Goal: Transaction & Acquisition: Purchase product/service

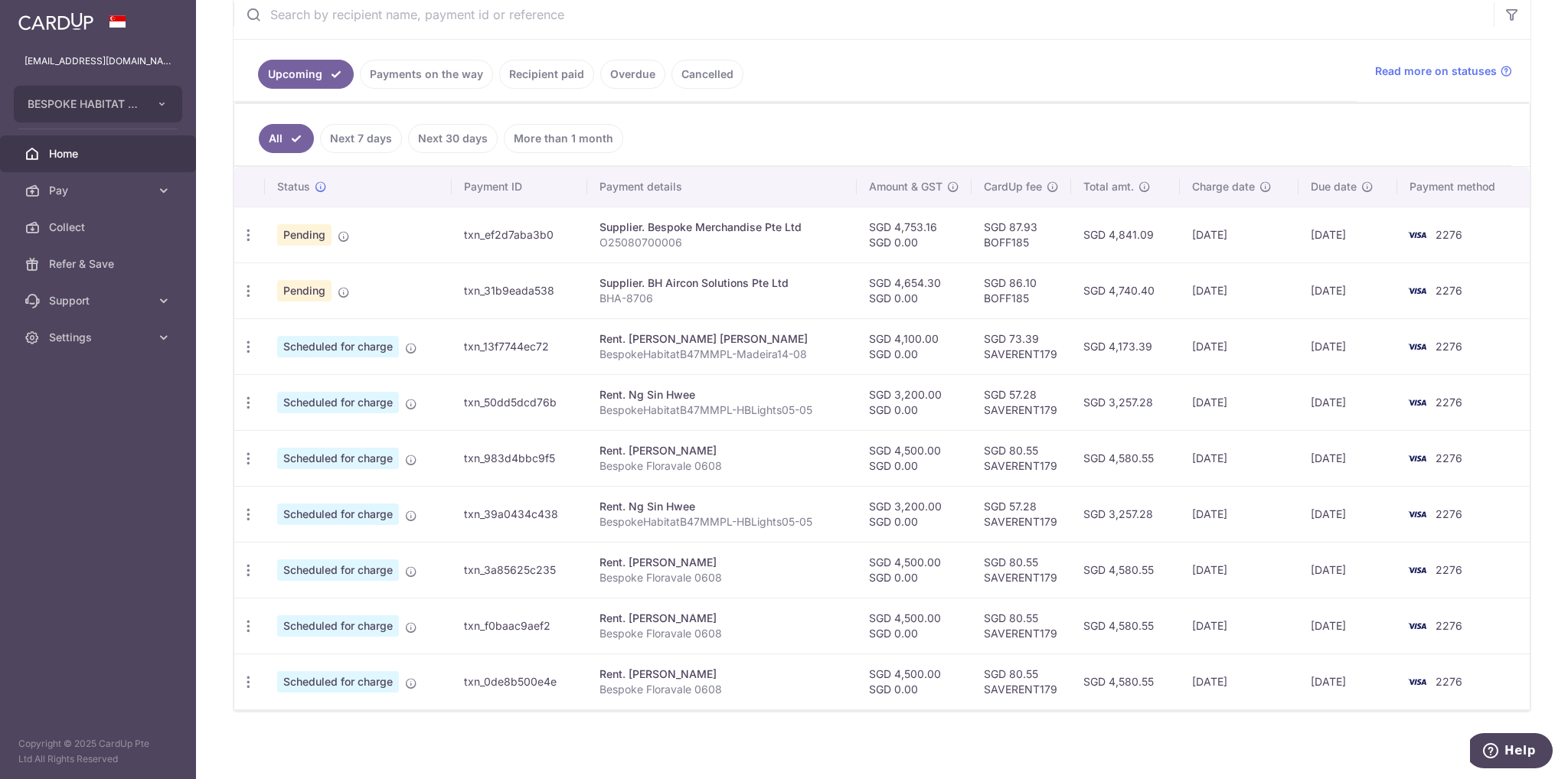
scroll to position [305, 0]
click at [57, 160] on span "Home" at bounding box center [99, 154] width 101 height 15
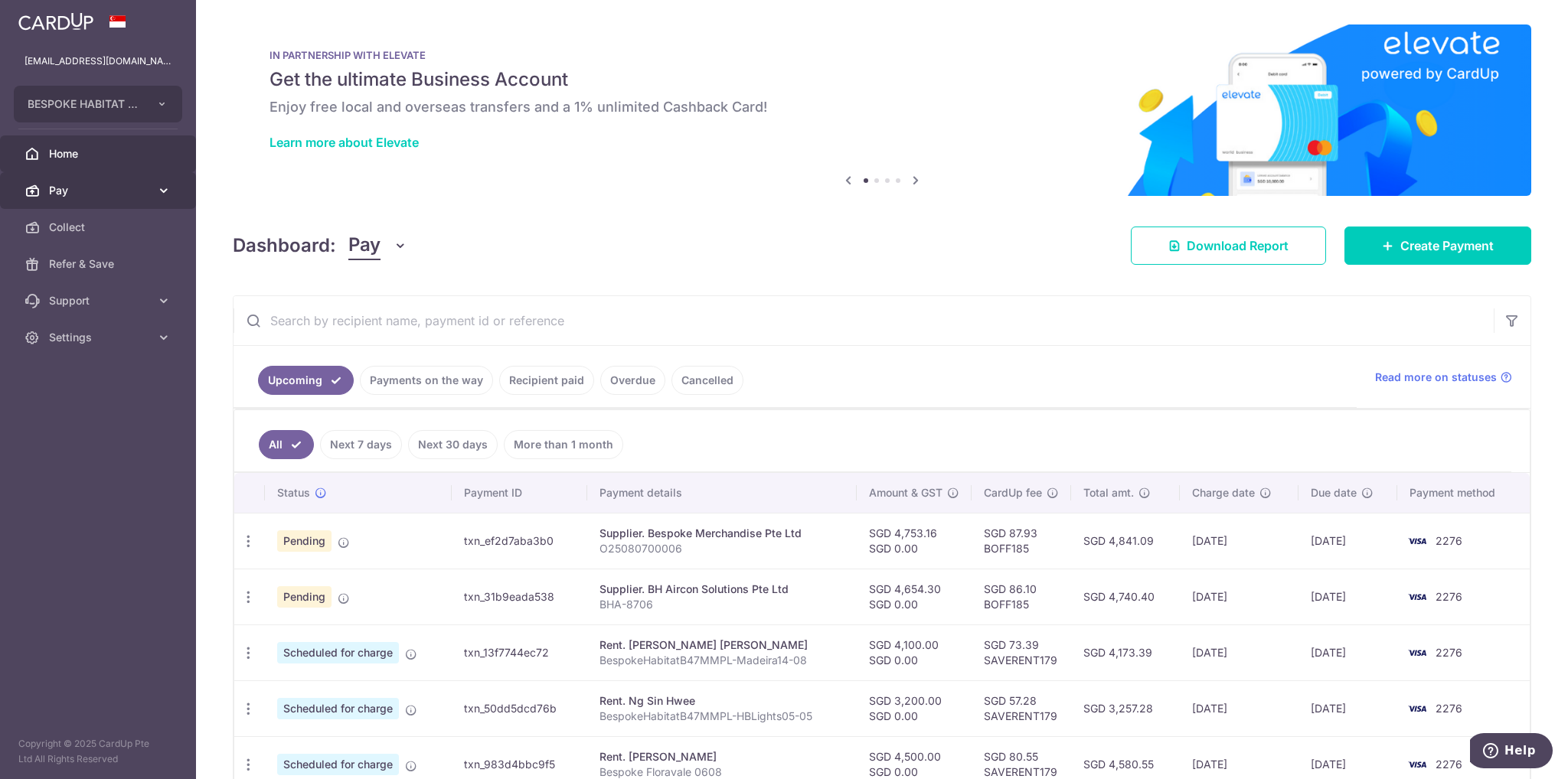
click at [167, 191] on icon at bounding box center [164, 191] width 15 height 15
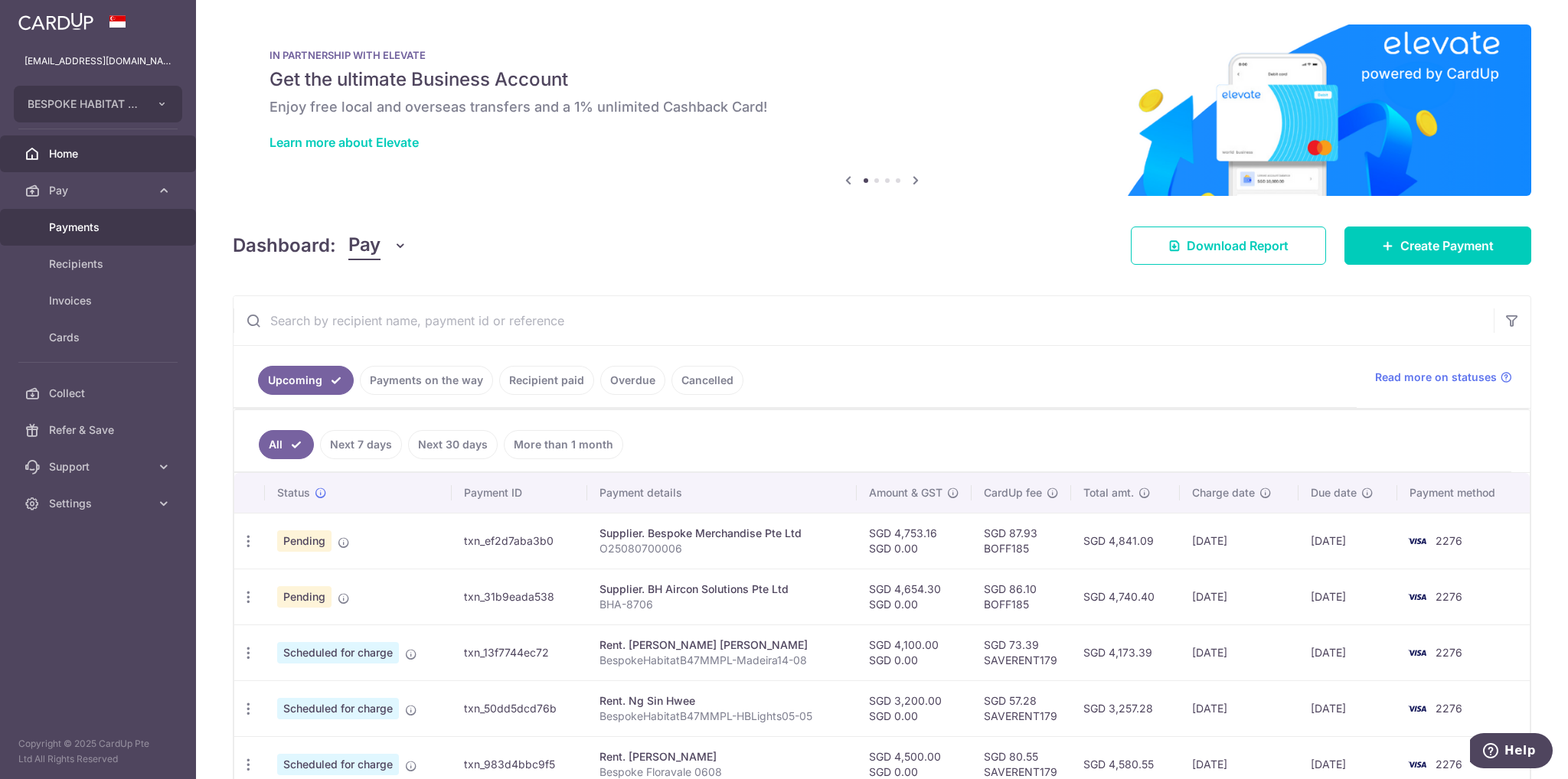
click at [104, 231] on span "Payments" at bounding box center [99, 227] width 101 height 15
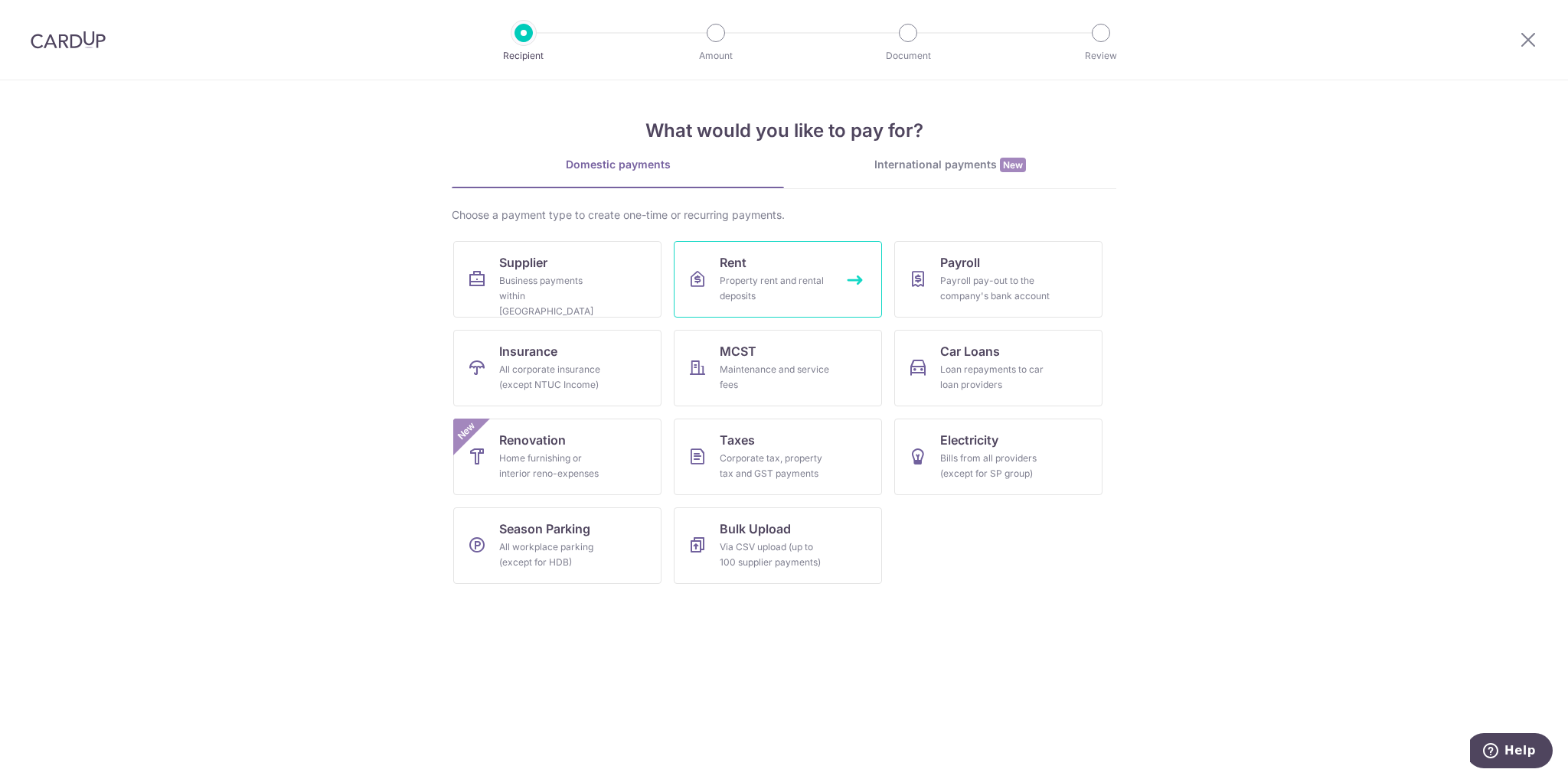
click at [763, 308] on link "Rent Property rent and rental deposits" at bounding box center [778, 279] width 208 height 76
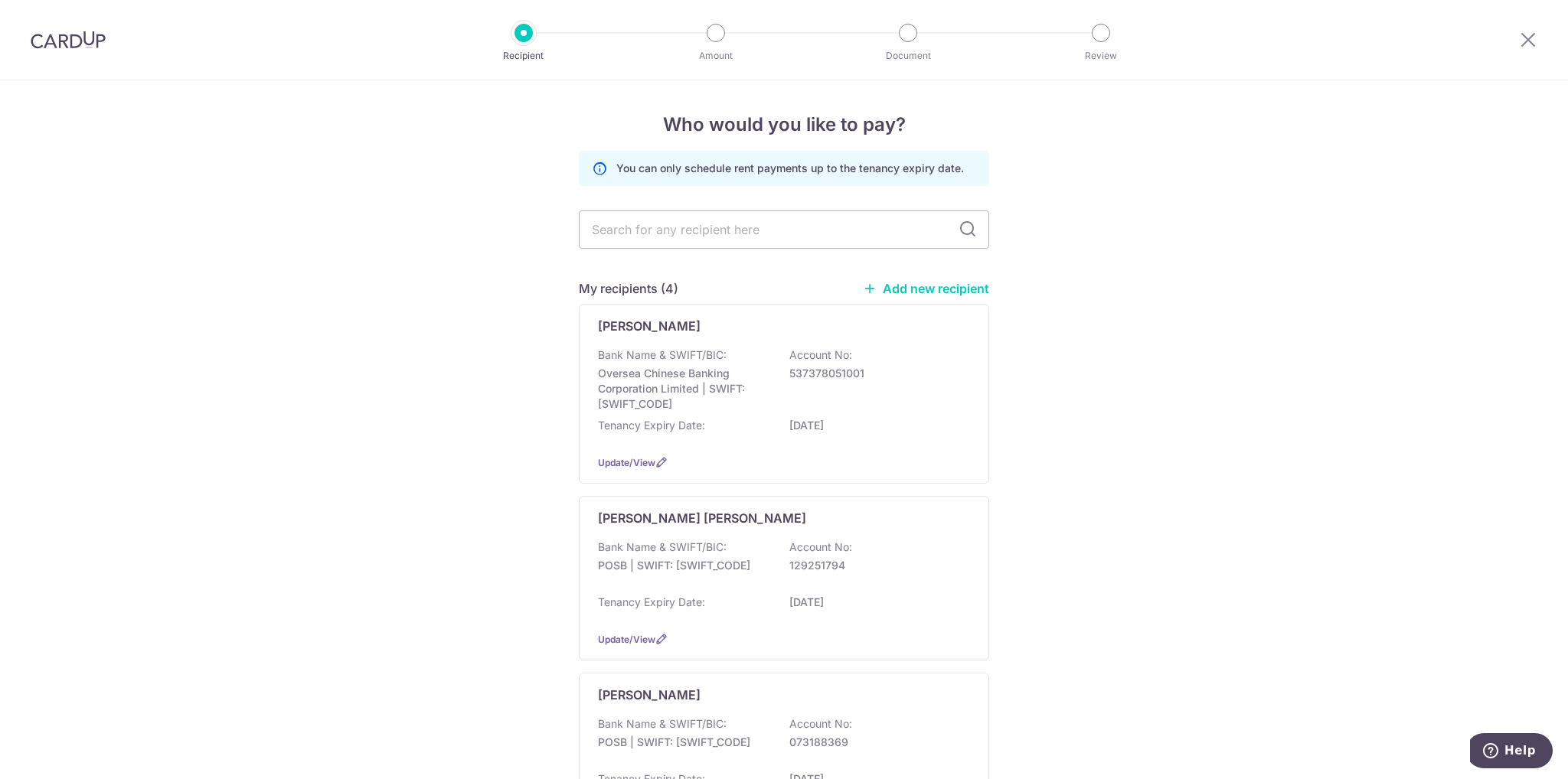
click at [935, 289] on link "Add new recipient" at bounding box center [926, 289] width 126 height 15
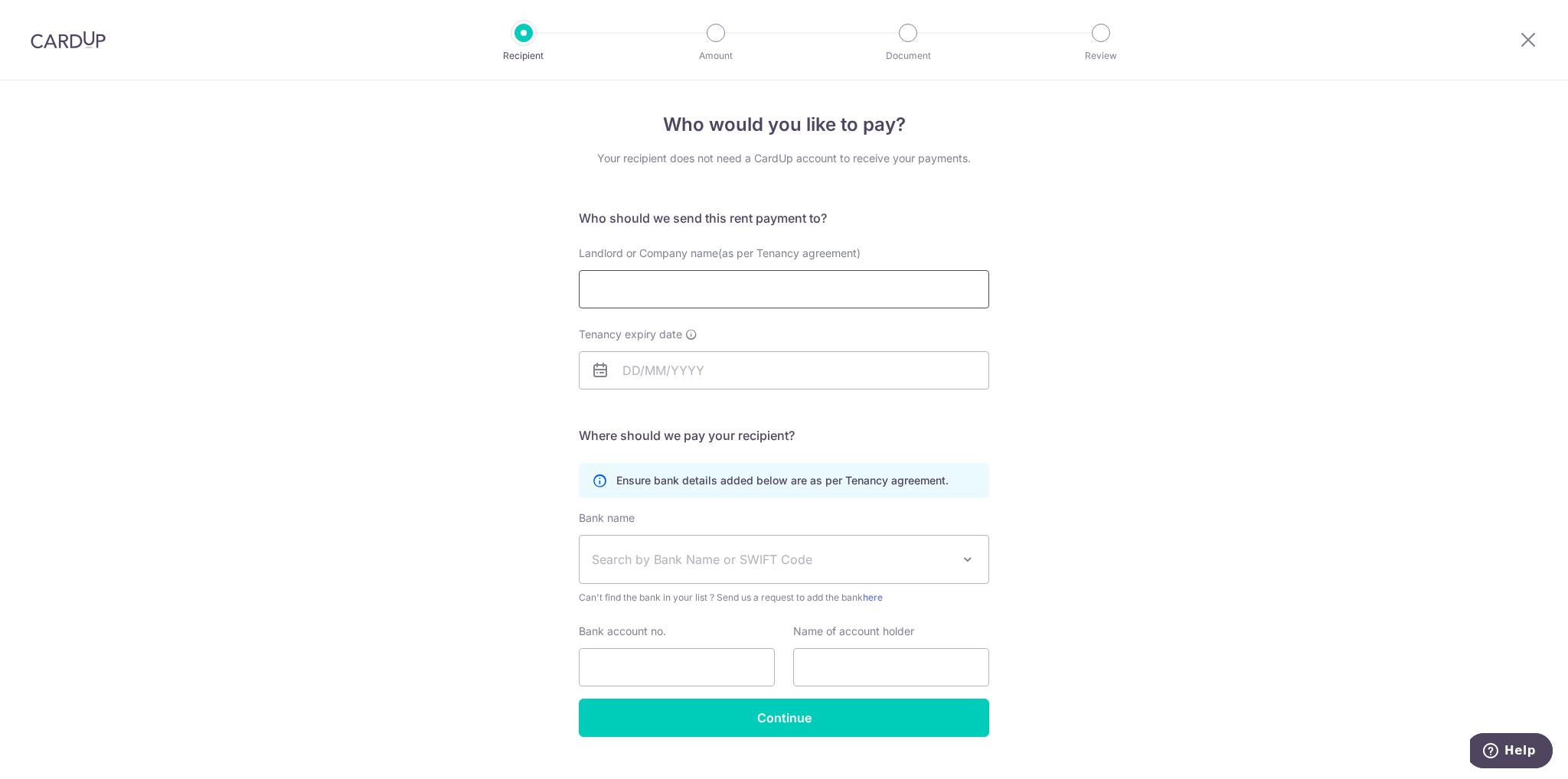
click at [815, 297] on input "Landlord or Company name(as per Tenancy agreement)" at bounding box center [784, 289] width 411 height 38
click at [734, 296] on input "Landlord or Company name(as per Tenancy agreement)" at bounding box center [784, 289] width 411 height 38
click at [596, 277] on input "Landlord or Company name(as per Tenancy agreement)" at bounding box center [784, 289] width 411 height 38
click at [596, 277] on input "Pillai" at bounding box center [784, 289] width 411 height 38
type input "Pillai Pranab Gopalakrishna"
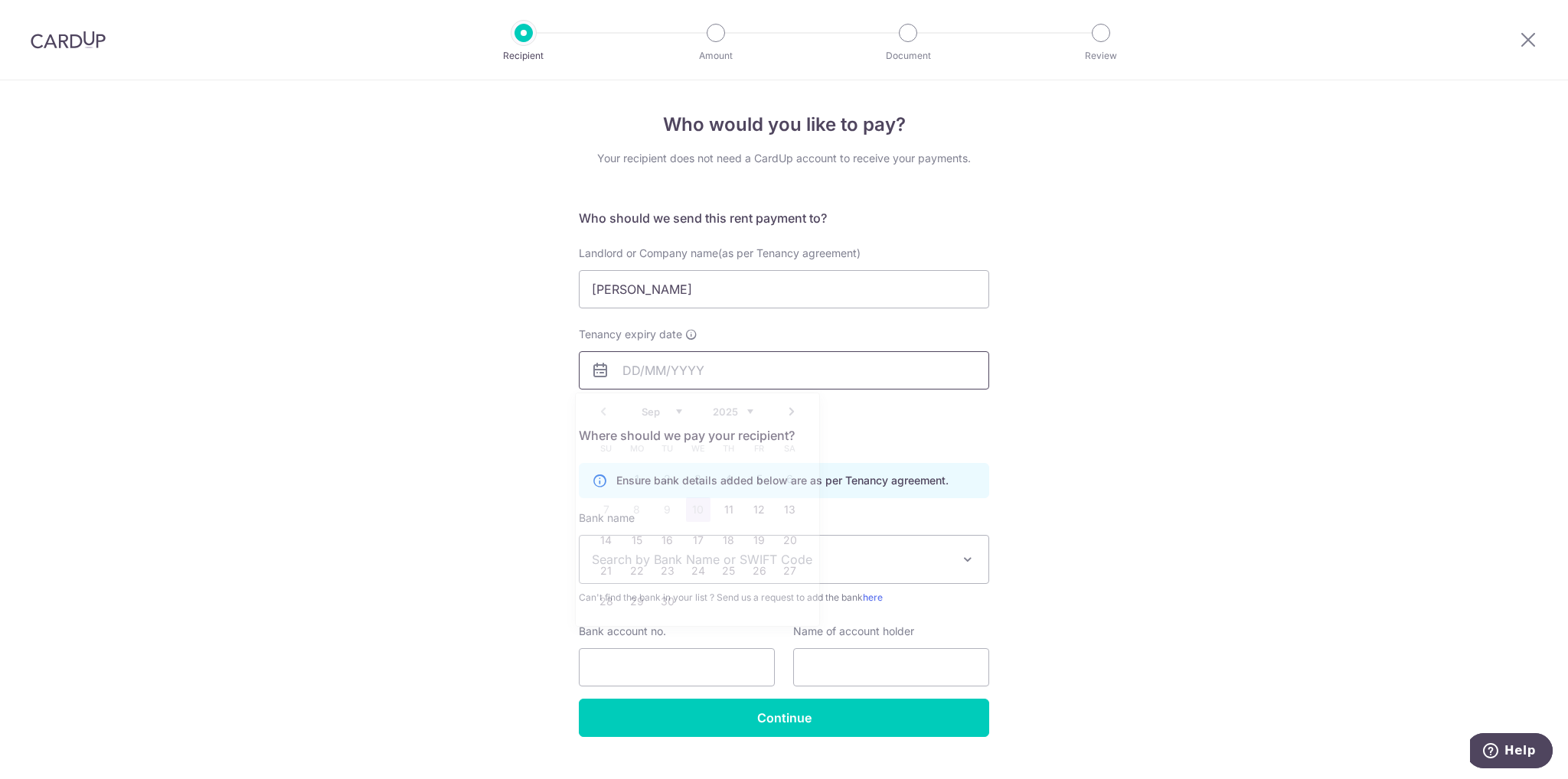
click at [728, 367] on input "Tenancy expiry date" at bounding box center [784, 370] width 411 height 38
click at [801, 436] on span "Sa" at bounding box center [790, 448] width 25 height 25
click at [748, 411] on select "2025 2026 2027 2028 2029 2030 2031 2032 2033 2034 2035" at bounding box center [733, 412] width 41 height 12
click at [665, 599] on link "25" at bounding box center [667, 602] width 25 height 25
type input "[DATE]"
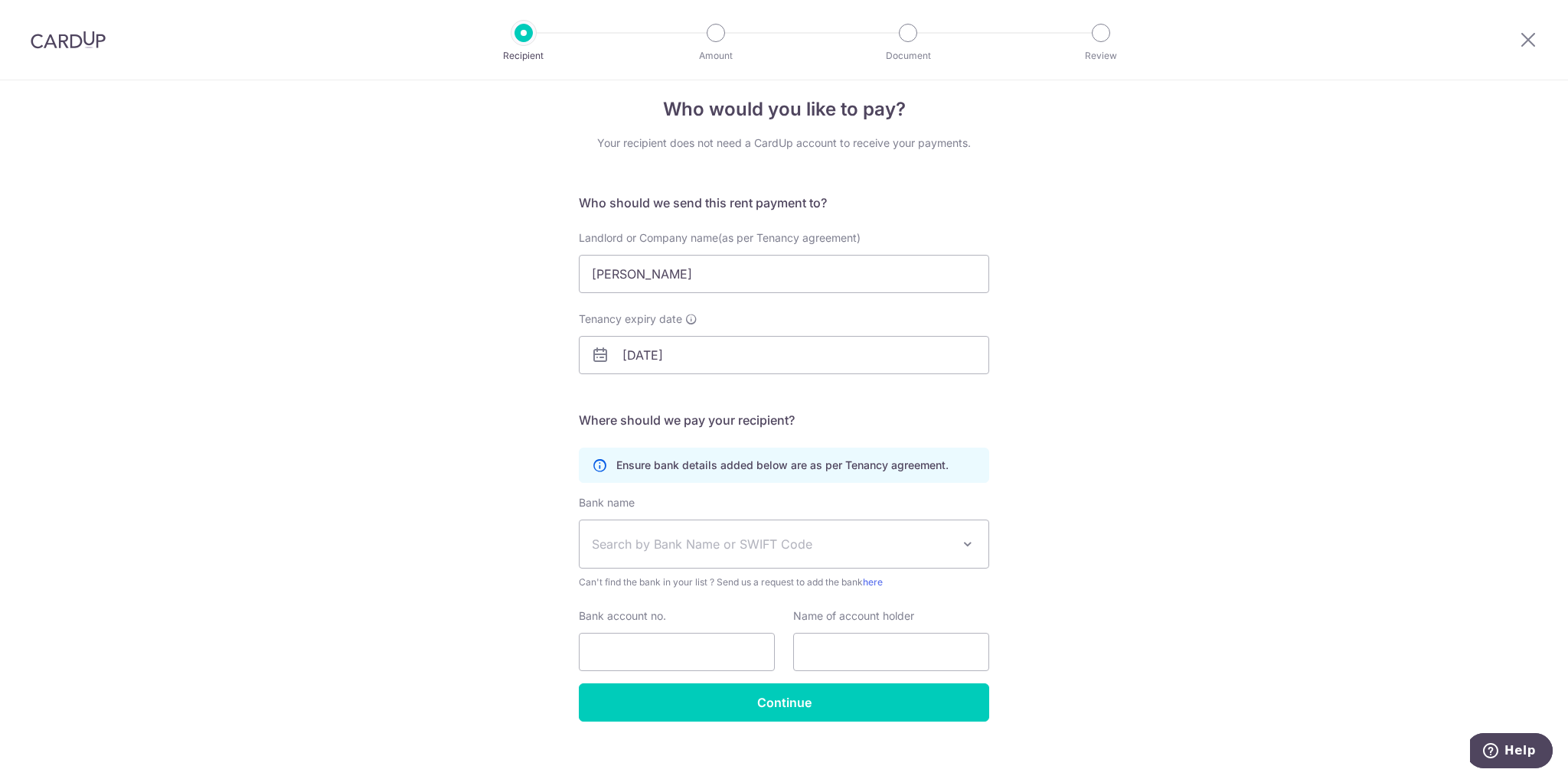
scroll to position [29, 0]
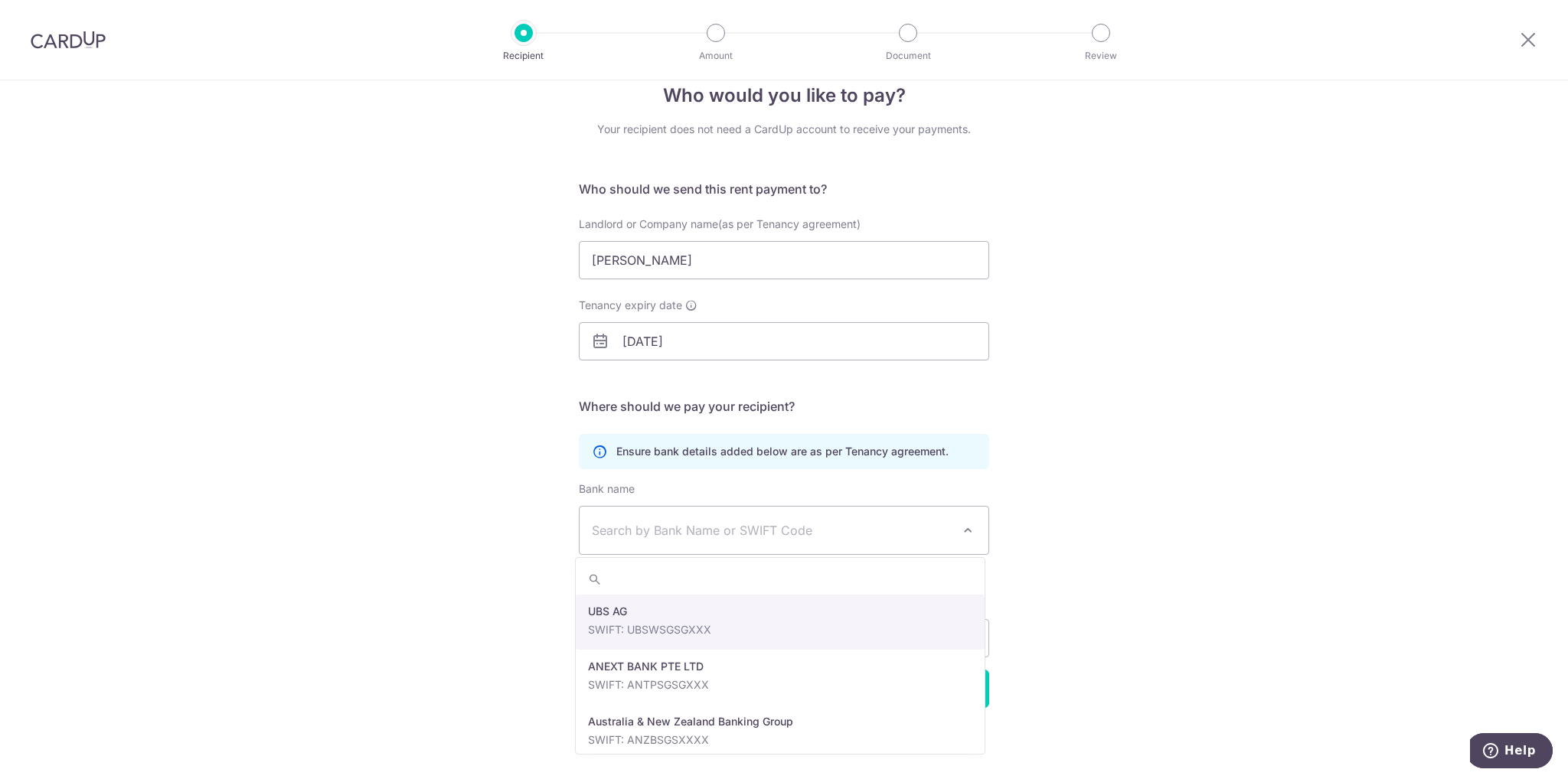
click at [891, 535] on span "Search by Bank Name or SWIFT Code" at bounding box center [772, 530] width 360 height 19
type input "dbs"
select select "6"
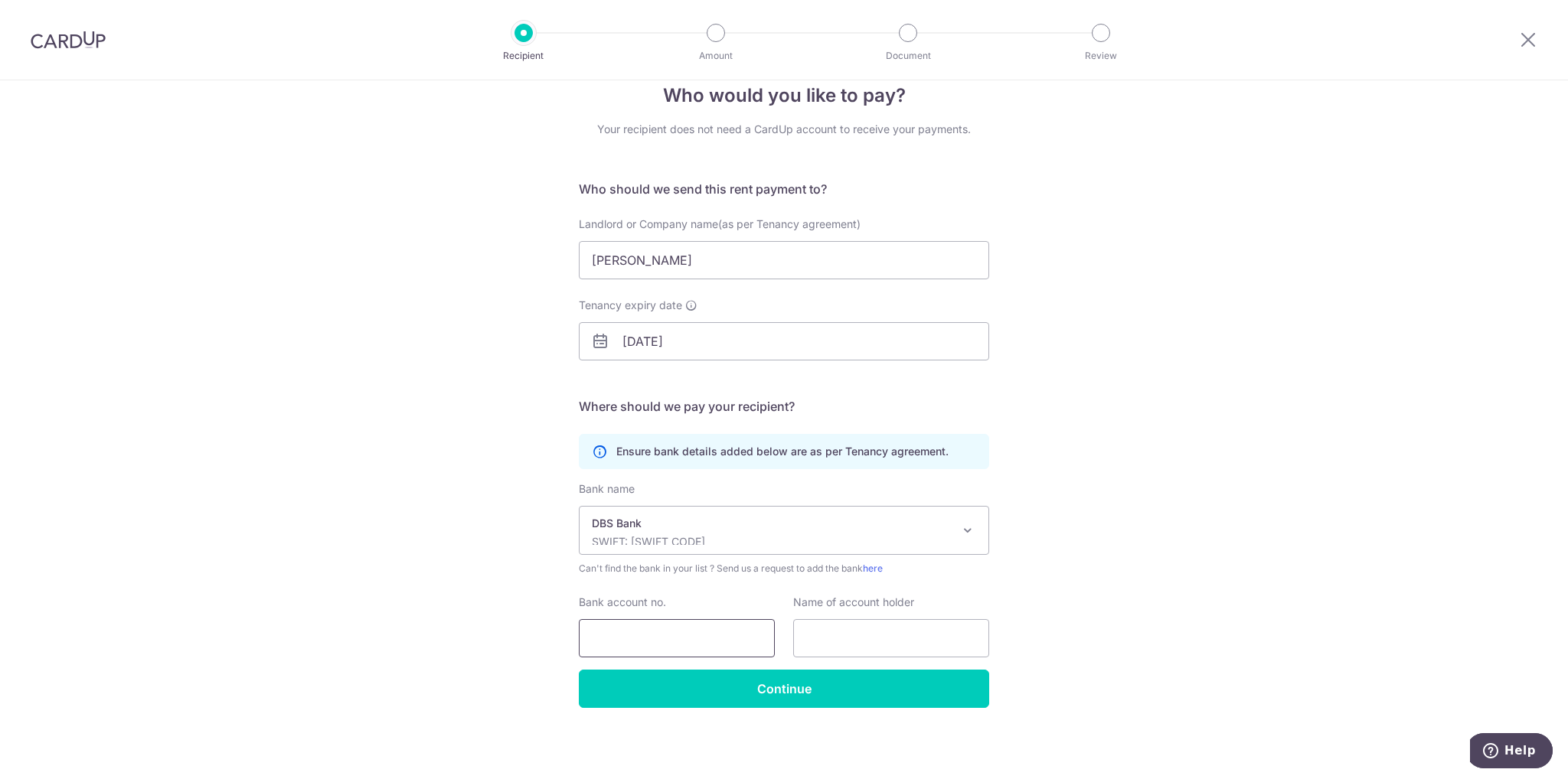
click at [660, 630] on input "Bank account no." at bounding box center [677, 638] width 196 height 38
type input "0540026794"
click at [931, 635] on input "text" at bounding box center [891, 638] width 196 height 38
drag, startPoint x: 748, startPoint y: 267, endPoint x: 555, endPoint y: 262, distance: 193.1
click at [555, 262] on div "Who would you like to pay? Your recipient does not need a CardUp account to rec…" at bounding box center [784, 415] width 1568 height 729
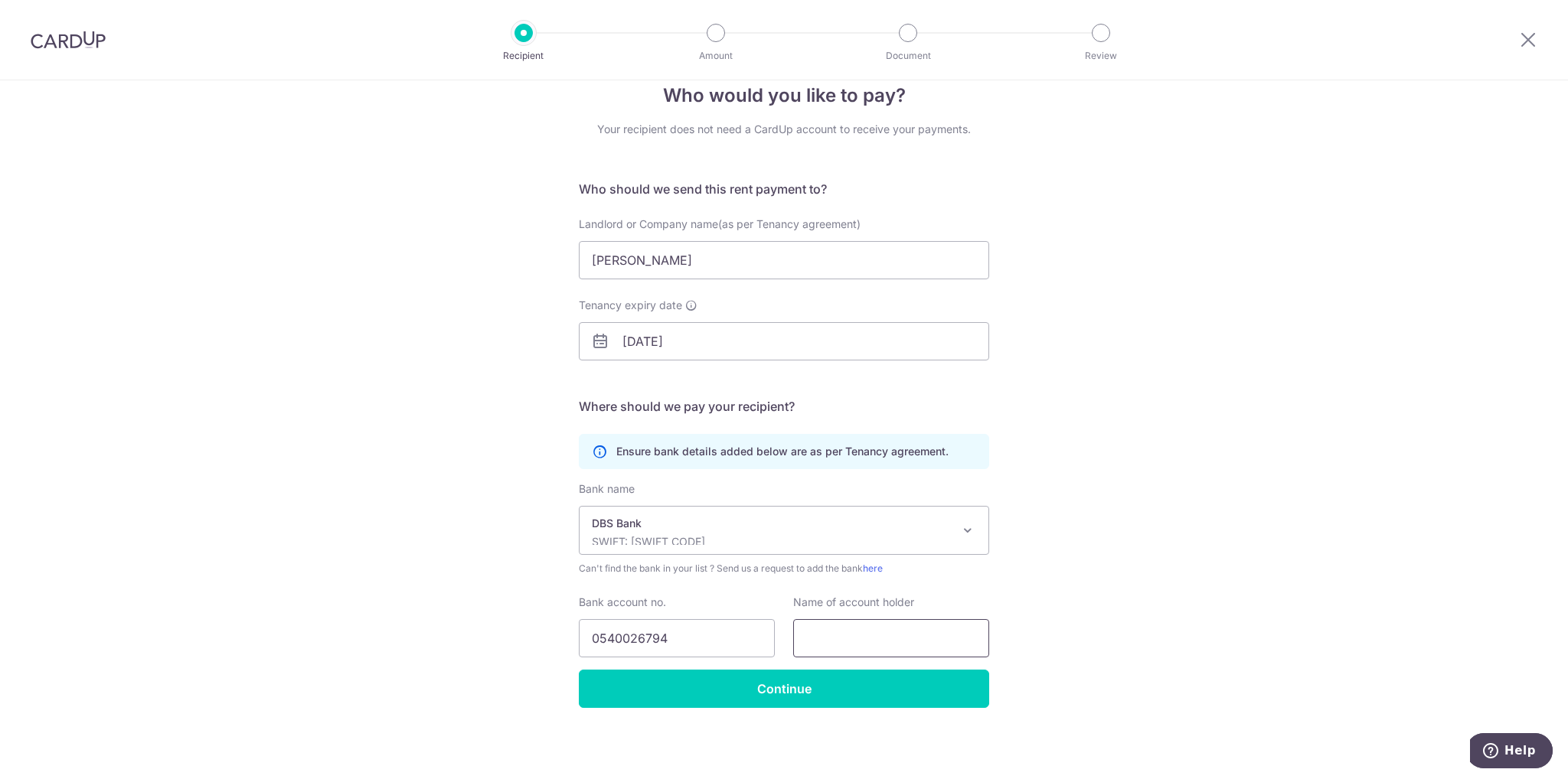
click at [847, 637] on input "text" at bounding box center [891, 638] width 196 height 38
paste input "Pillai Pranab Gopalakrishna"
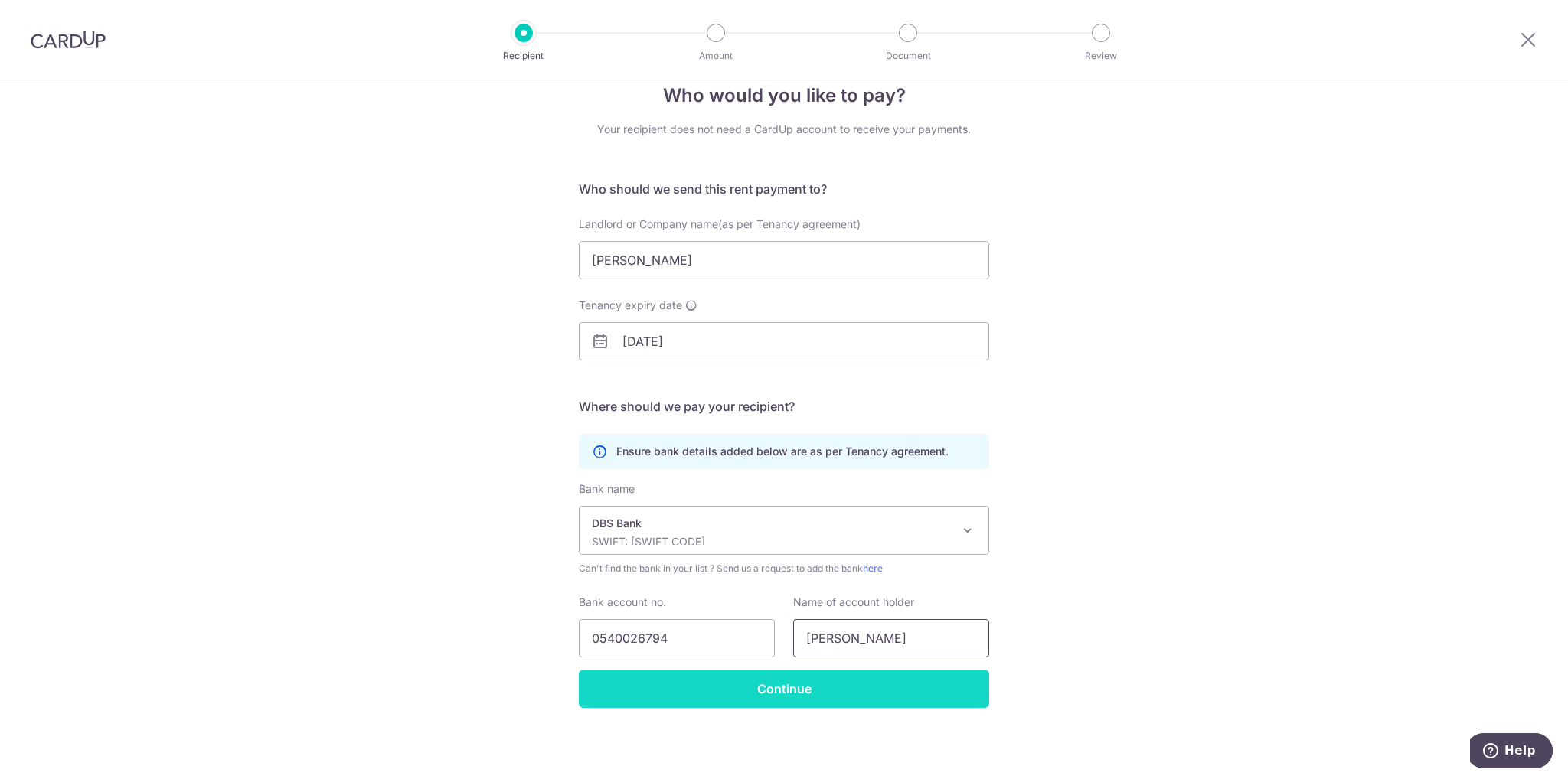
type input "Pillai Pranab Gopalakrishna"
click at [857, 690] on input "Continue" at bounding box center [784, 688] width 411 height 38
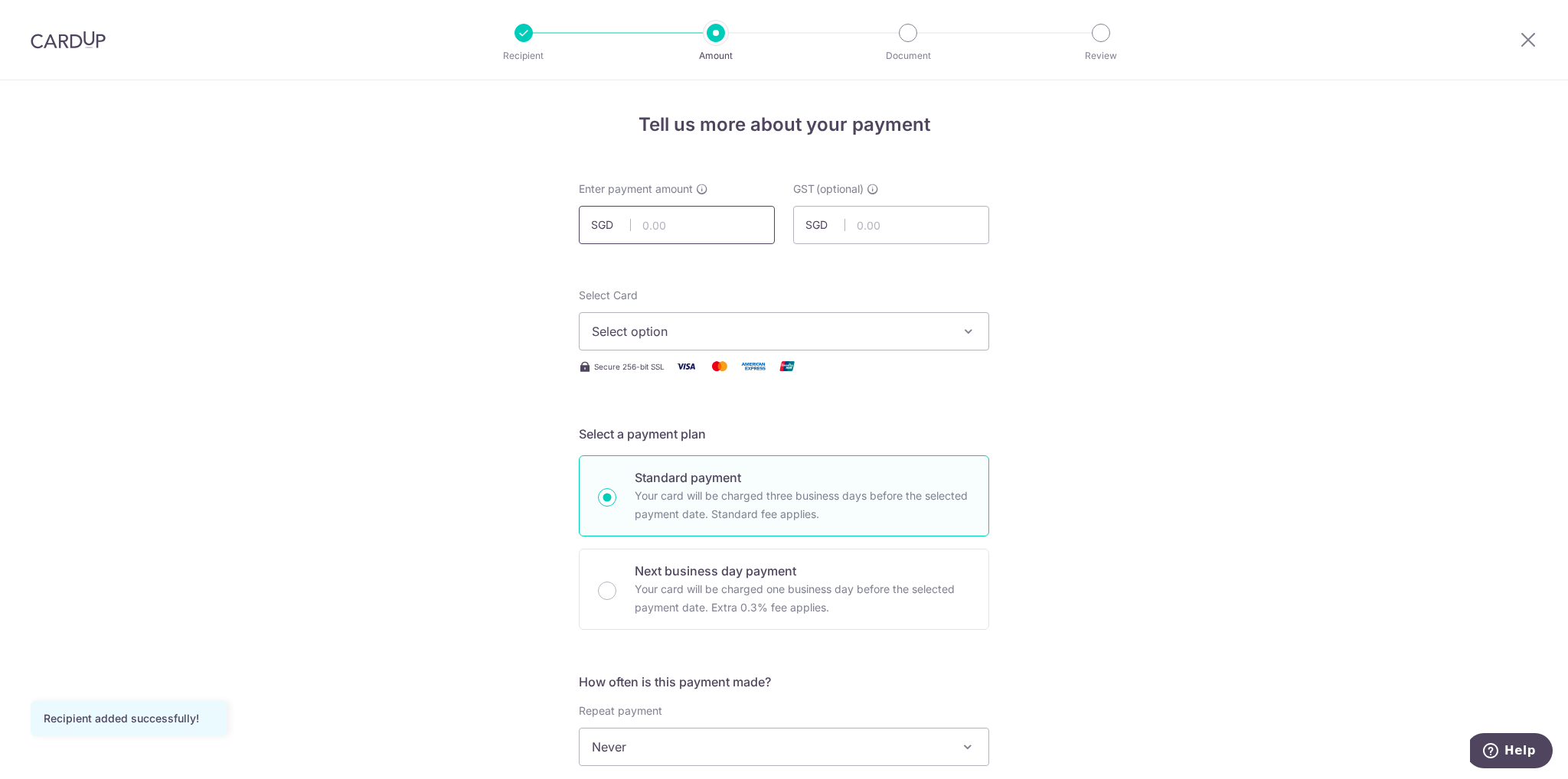
click at [674, 224] on input "text" at bounding box center [677, 225] width 196 height 38
type input "4,050.00"
click at [745, 337] on span "Select option" at bounding box center [770, 332] width 357 height 19
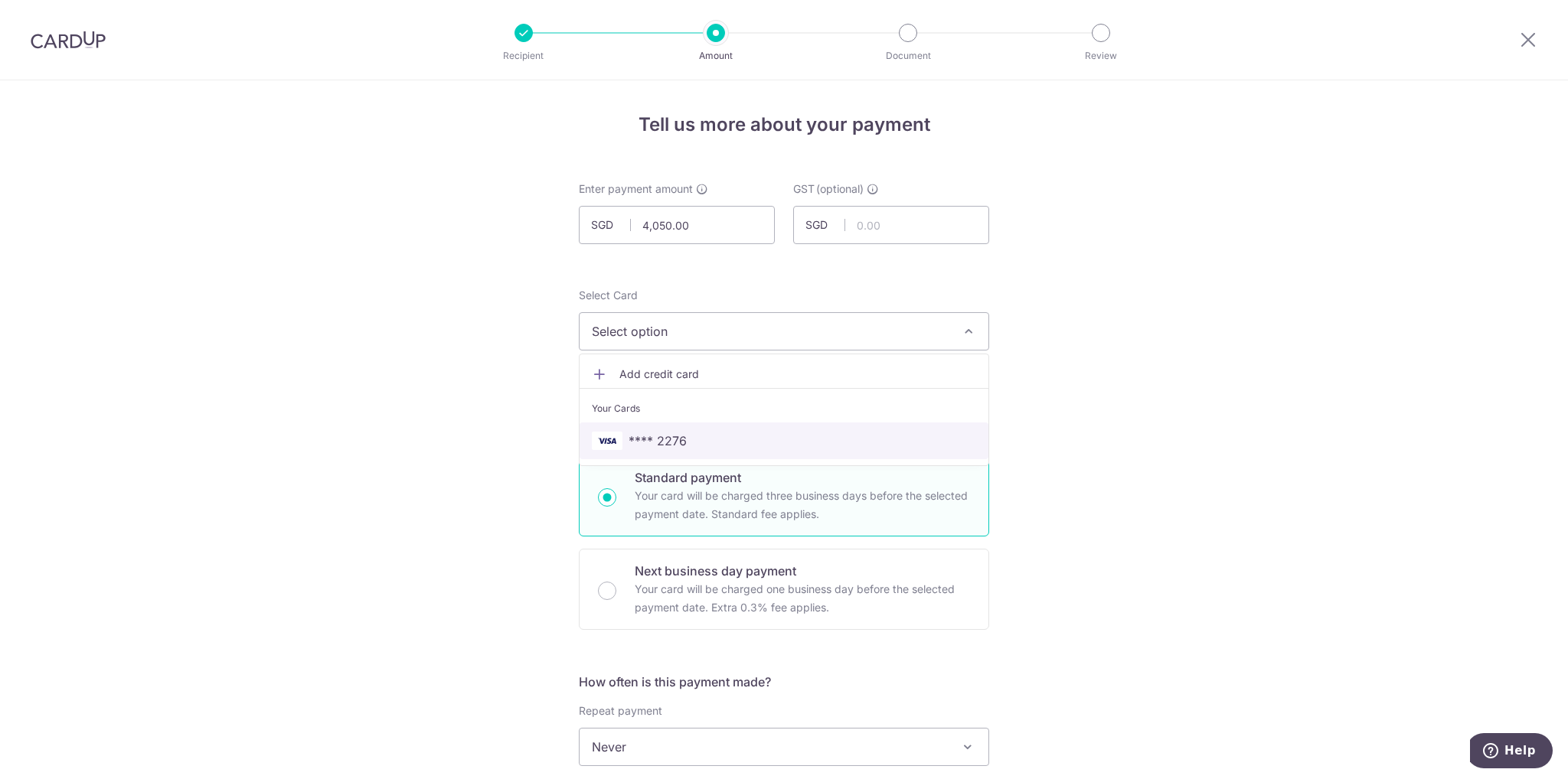
click at [683, 436] on span "**** 2276" at bounding box center [784, 441] width 385 height 19
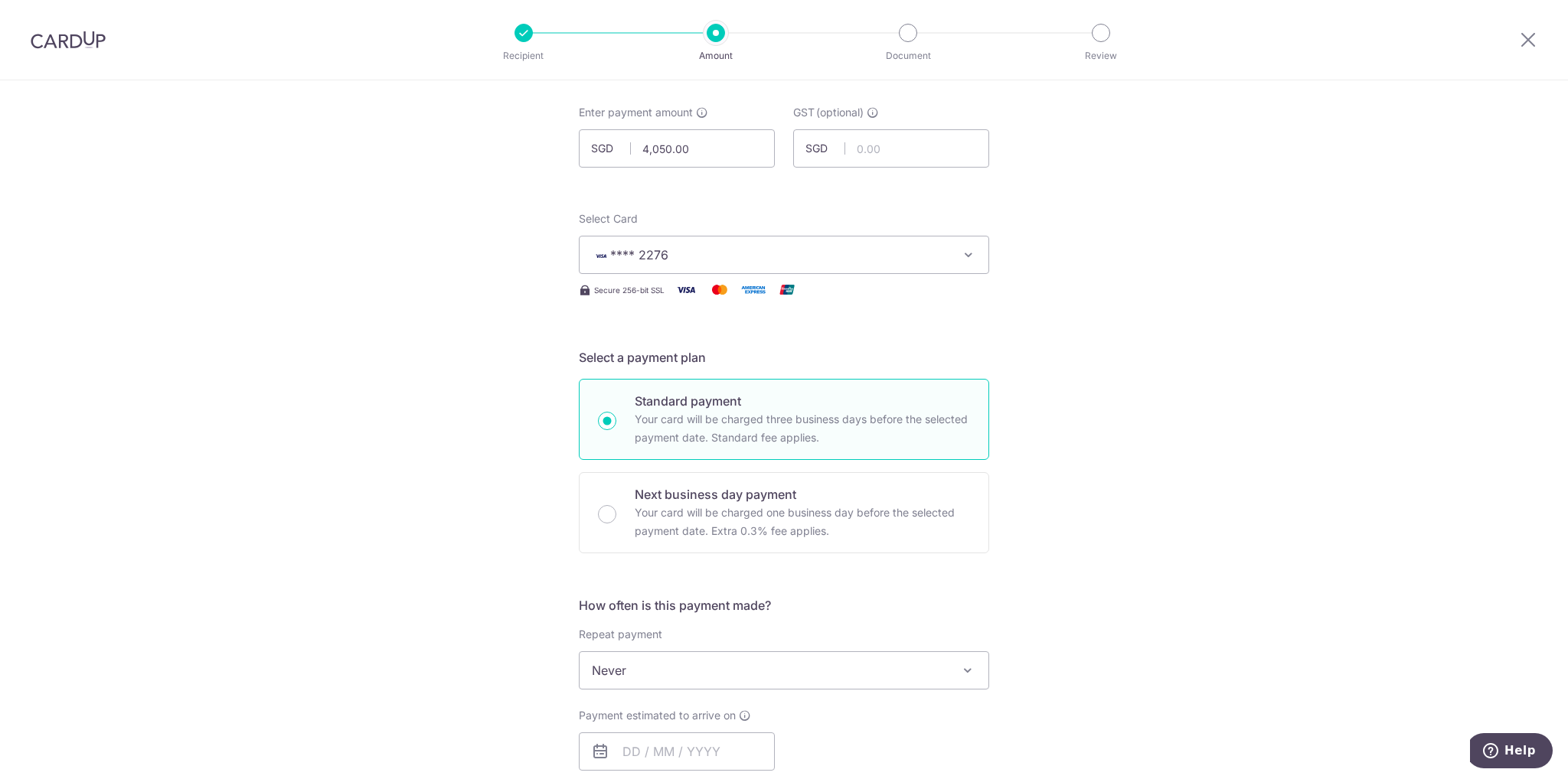
scroll to position [306, 0]
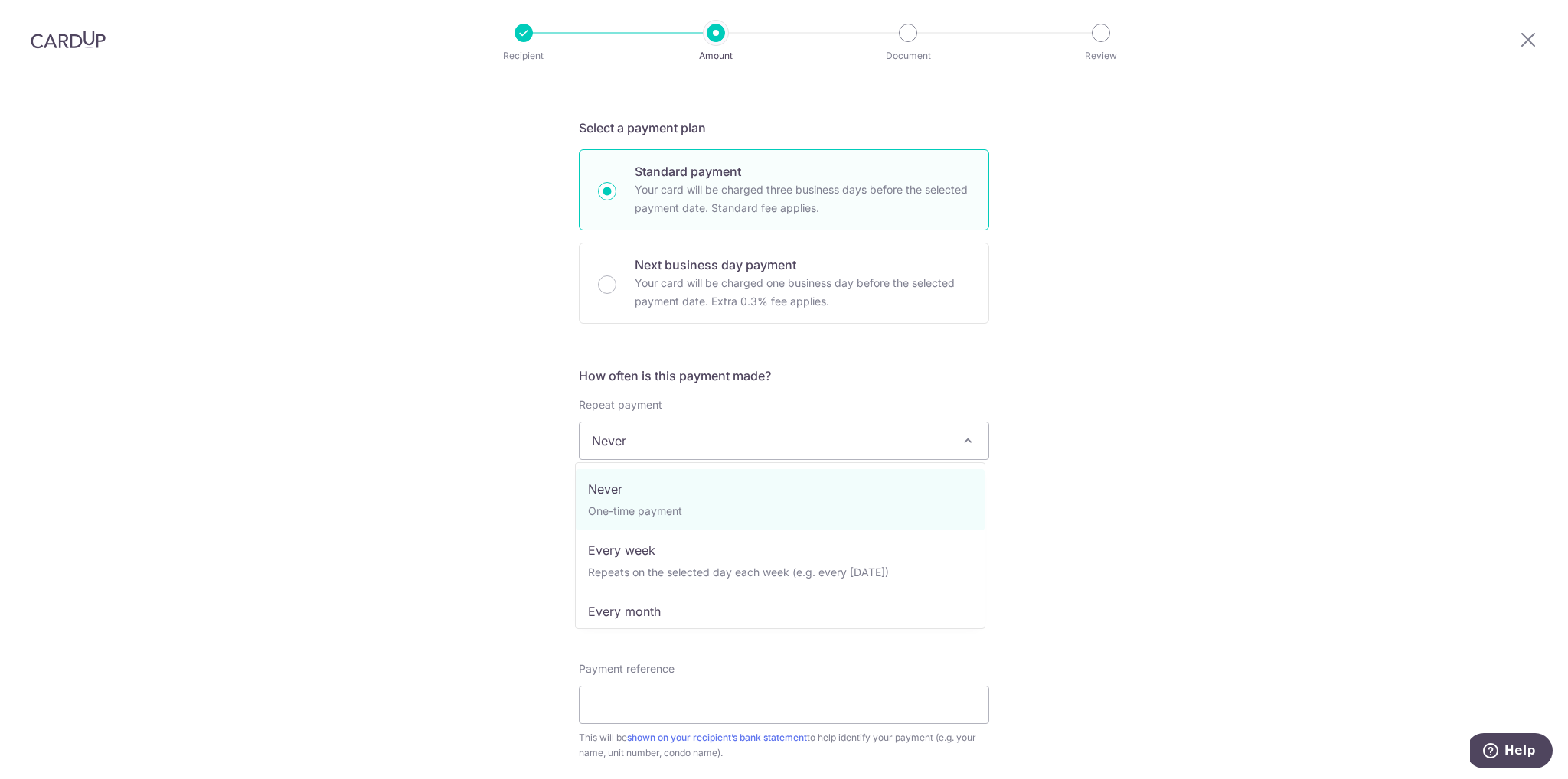
click at [790, 440] on span "Never" at bounding box center [784, 440] width 409 height 36
select select "3"
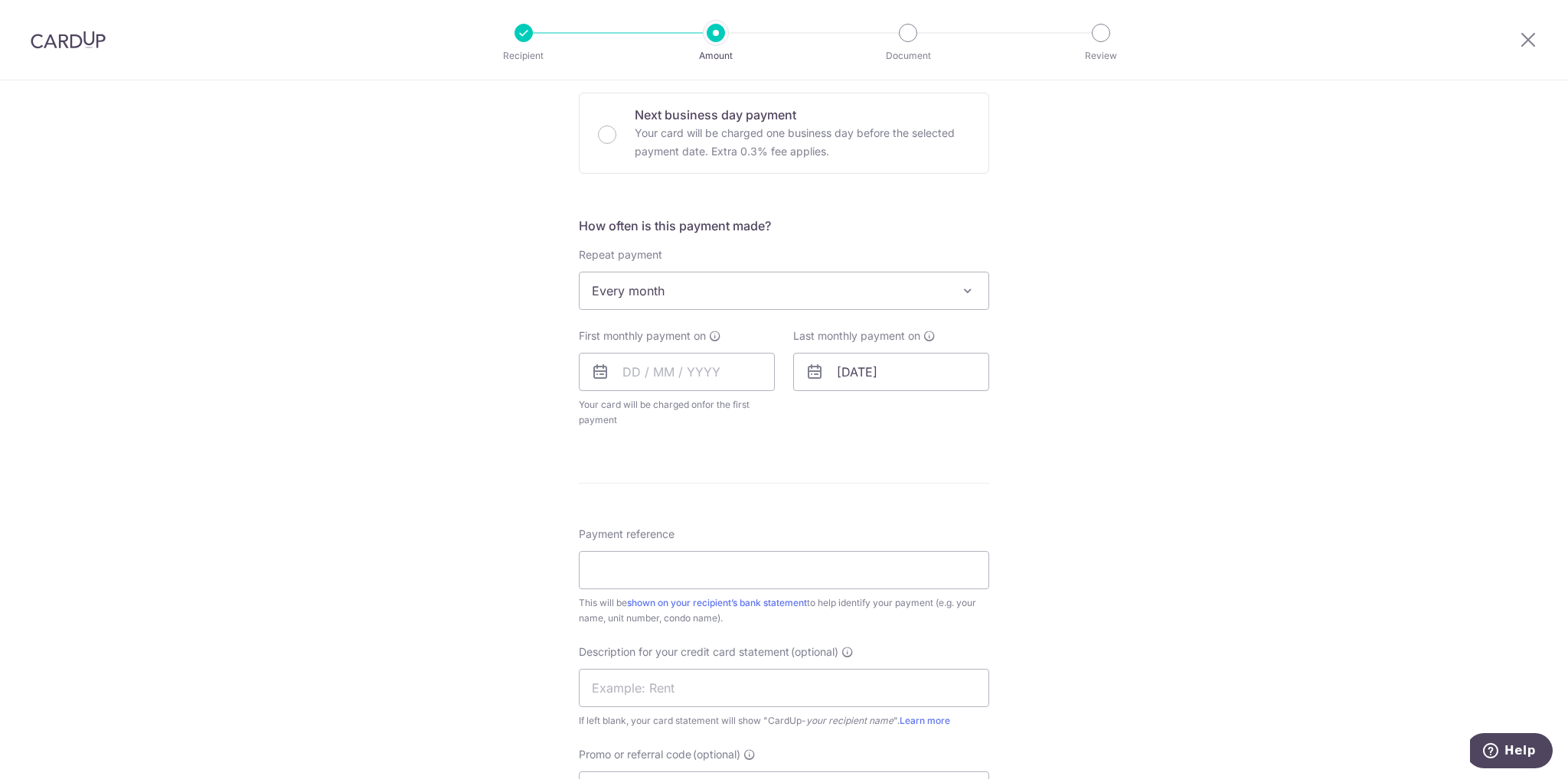
scroll to position [459, 0]
click at [855, 368] on input "25/09/2029" at bounding box center [891, 368] width 196 height 38
click at [966, 409] on select "2025 2026 2027 2028 2029 2030 2031 2032 2033 2034 2035" at bounding box center [952, 410] width 41 height 12
click at [894, 411] on select "Jan Feb Mar Apr May Jun Jul Aug Sep Oct Nov Dec" at bounding box center [880, 410] width 41 height 12
click at [852, 599] on link "26" at bounding box center [855, 600] width 25 height 25
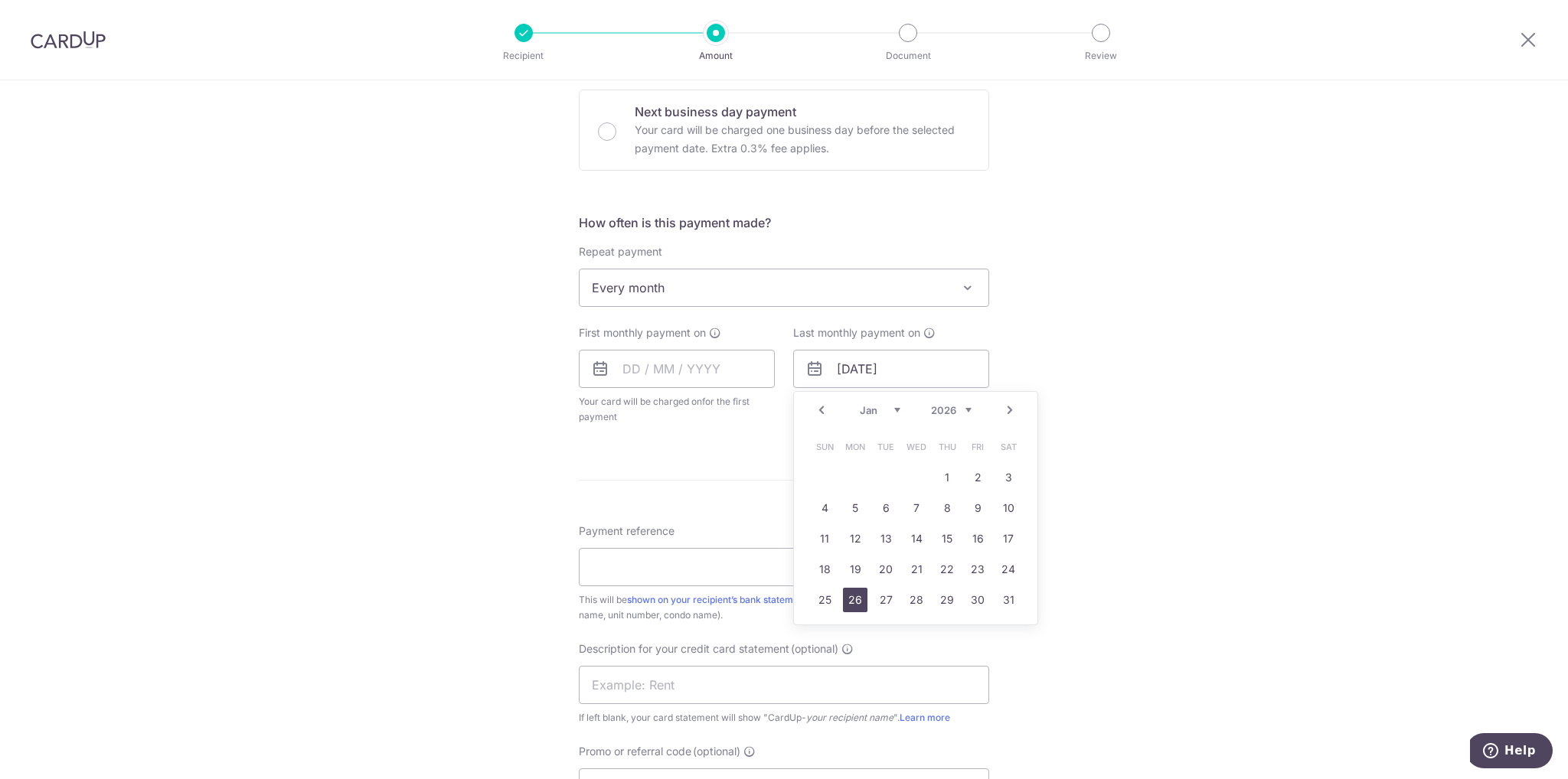
type input "[DATE]"
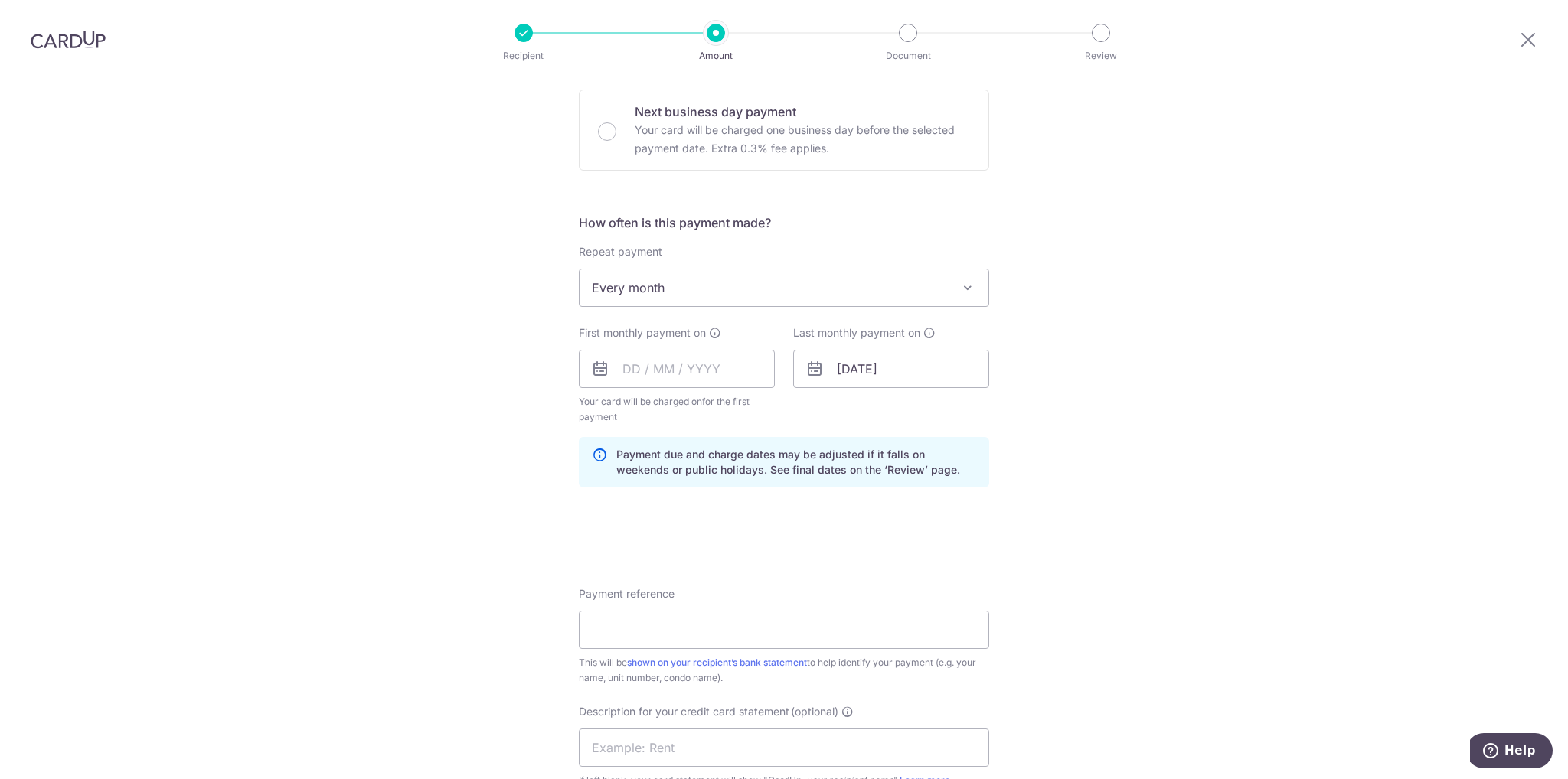
click at [1169, 589] on div "Tell us more about your payment Enter payment amount SGD 4,050.00 4050.00 GST (…" at bounding box center [784, 403] width 1568 height 1566
click at [671, 372] on input "text" at bounding box center [677, 368] width 196 height 38
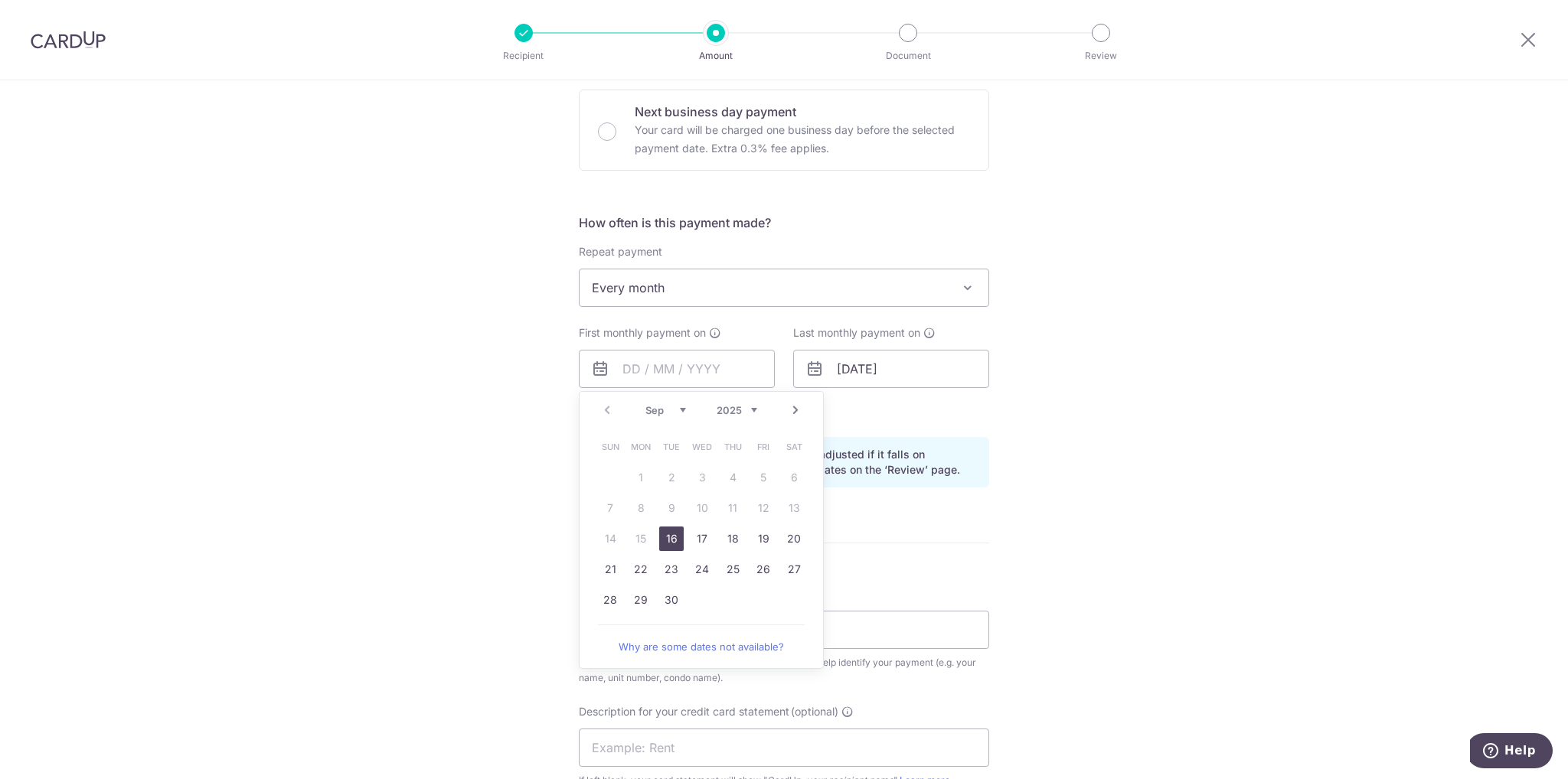
click at [677, 407] on select "Sep Oct Nov Dec" at bounding box center [666, 410] width 41 height 12
click at [610, 596] on link "26" at bounding box center [610, 600] width 25 height 25
type input "26/10/2025"
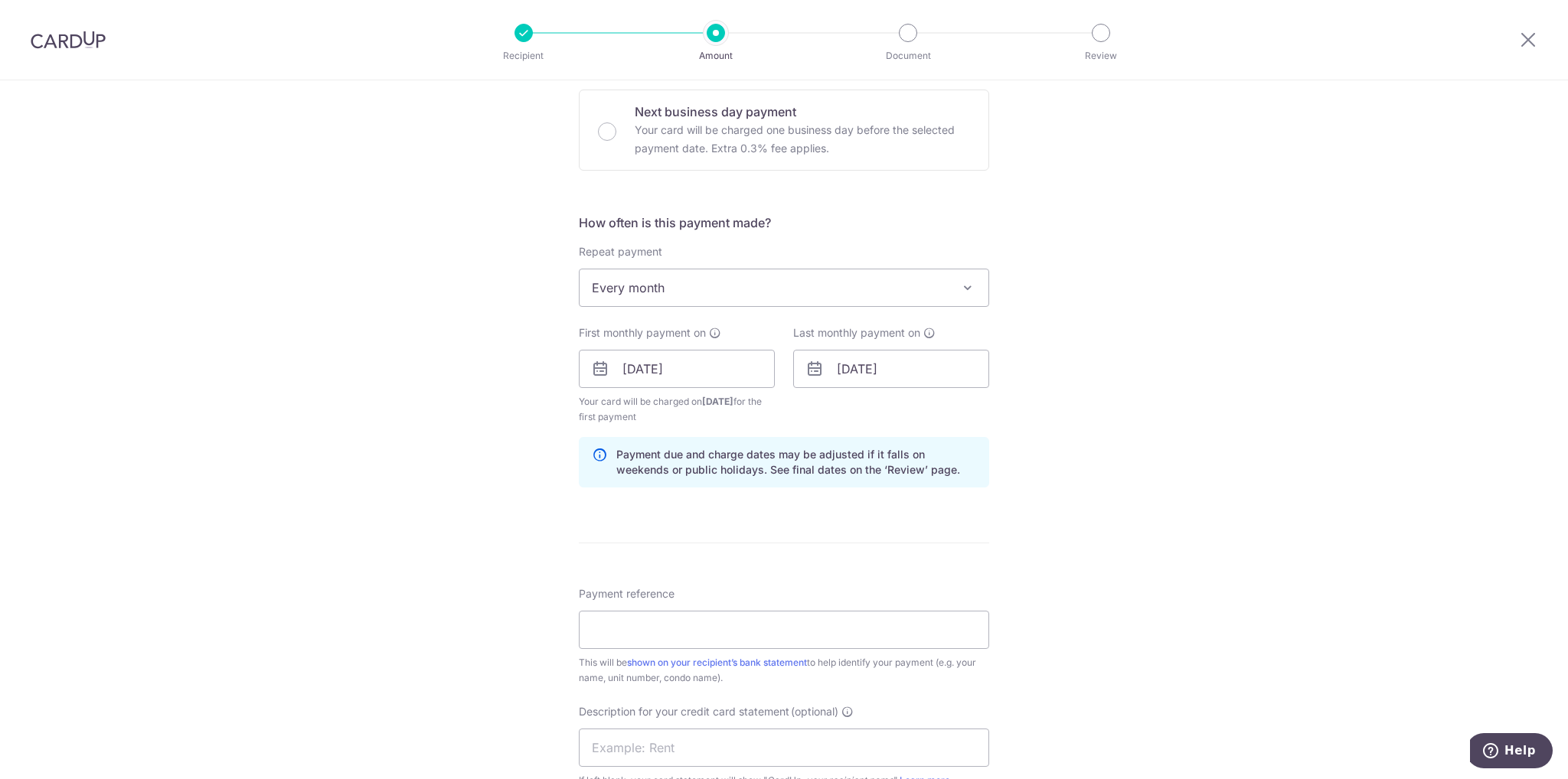
click at [1292, 528] on div "Tell us more about your payment Enter payment amount SGD 4,050.00 4050.00 GST (…" at bounding box center [784, 403] width 1568 height 1566
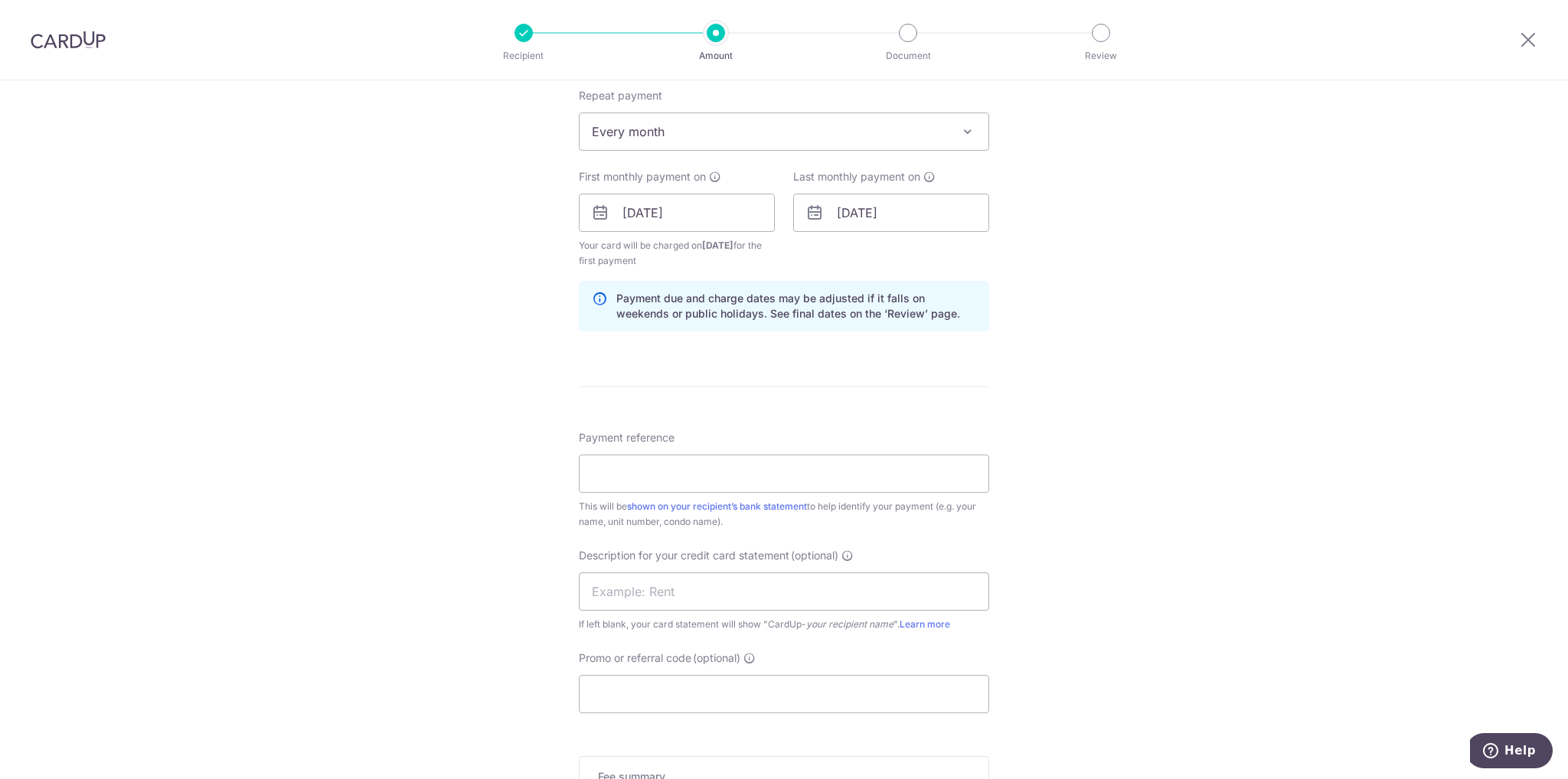
scroll to position [689, 0]
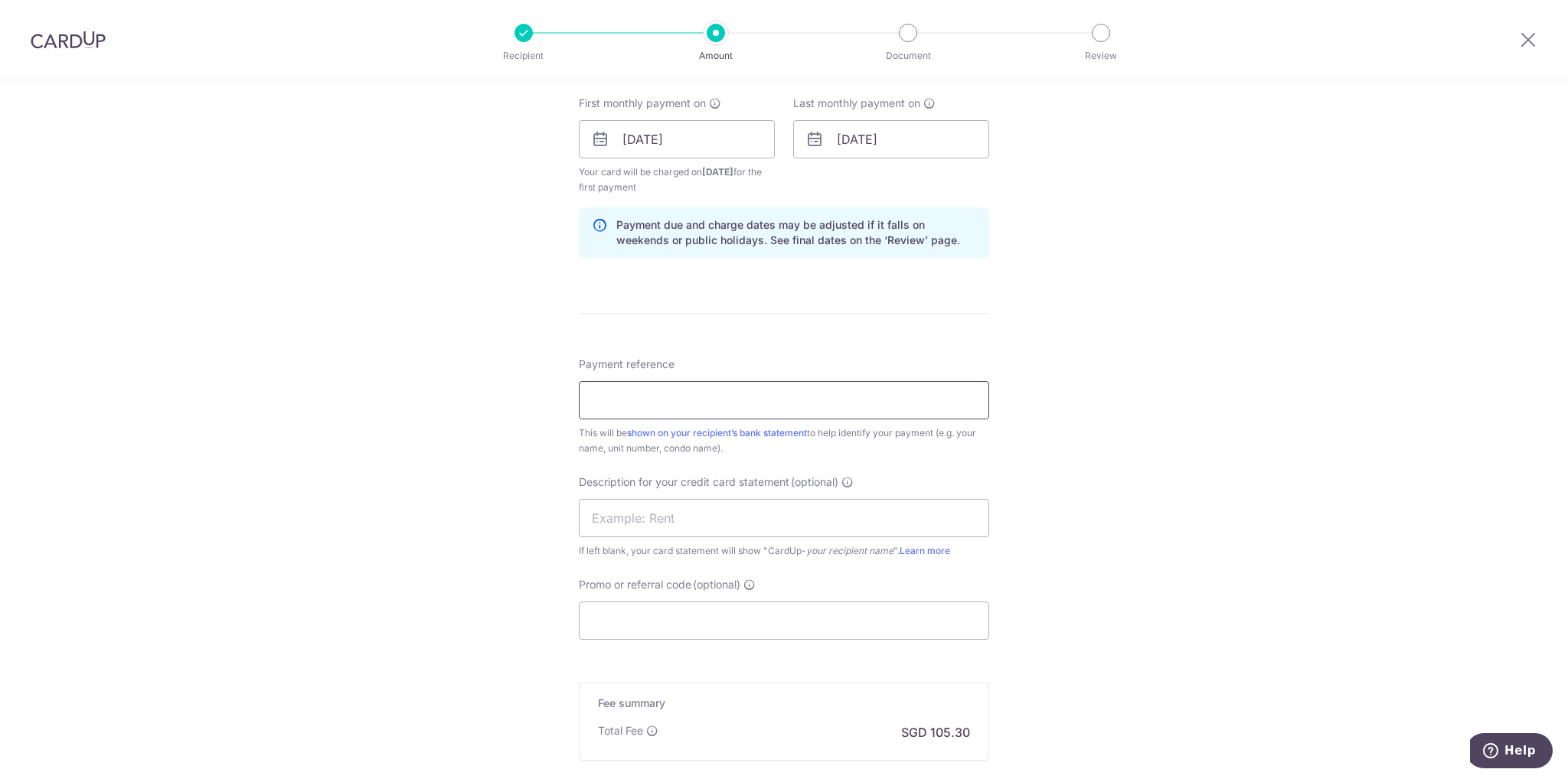
click at [700, 402] on input "Payment reference" at bounding box center [784, 400] width 411 height 38
type input "B"
click at [1193, 527] on div "Tell us more about your payment Enter payment amount SGD 4,050.00 4050.00 GST (…" at bounding box center [784, 174] width 1568 height 1566
click at [613, 399] on input "ParcVista1101 BESPOKEHAB47MM" at bounding box center [784, 400] width 411 height 38
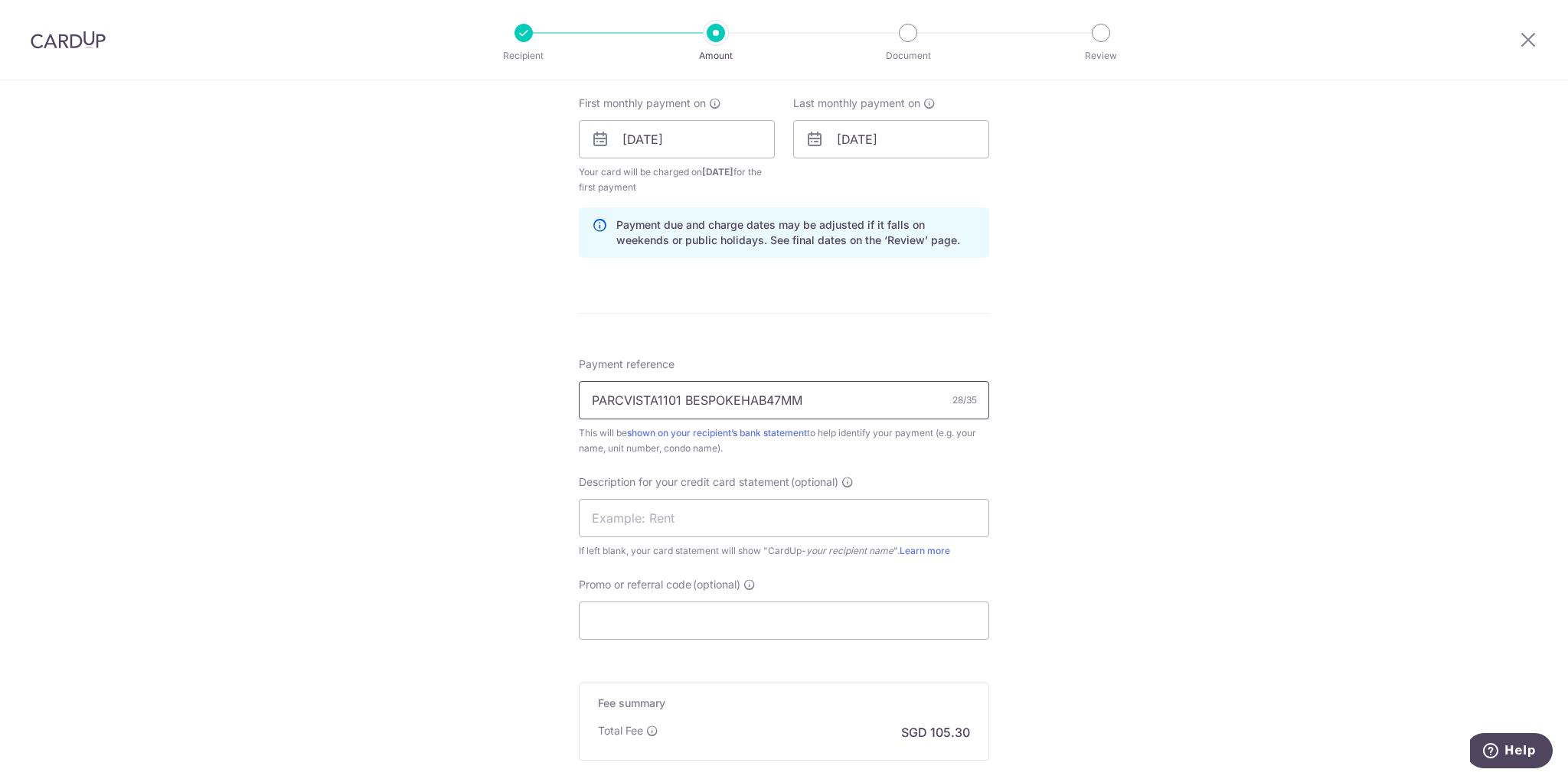
scroll to position [765, 0]
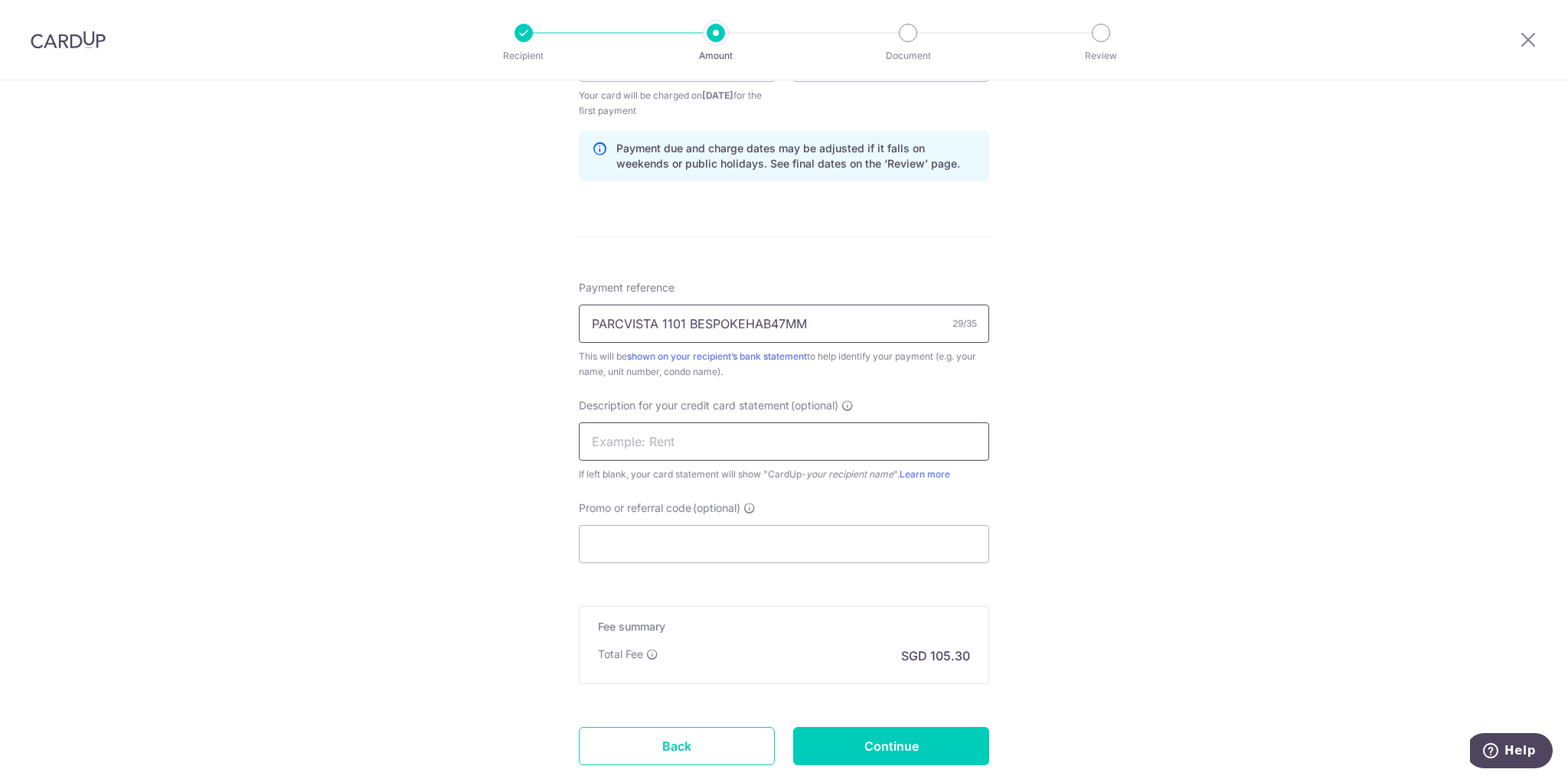
type input "PARCVISTA 1101 BESPOKEHAB47MM"
click at [725, 446] on input "text" at bounding box center [784, 441] width 411 height 38
click at [1171, 591] on div "Tell us more about your payment Enter payment amount SGD 4,050.00 4050.00 GST (…" at bounding box center [784, 98] width 1568 height 1566
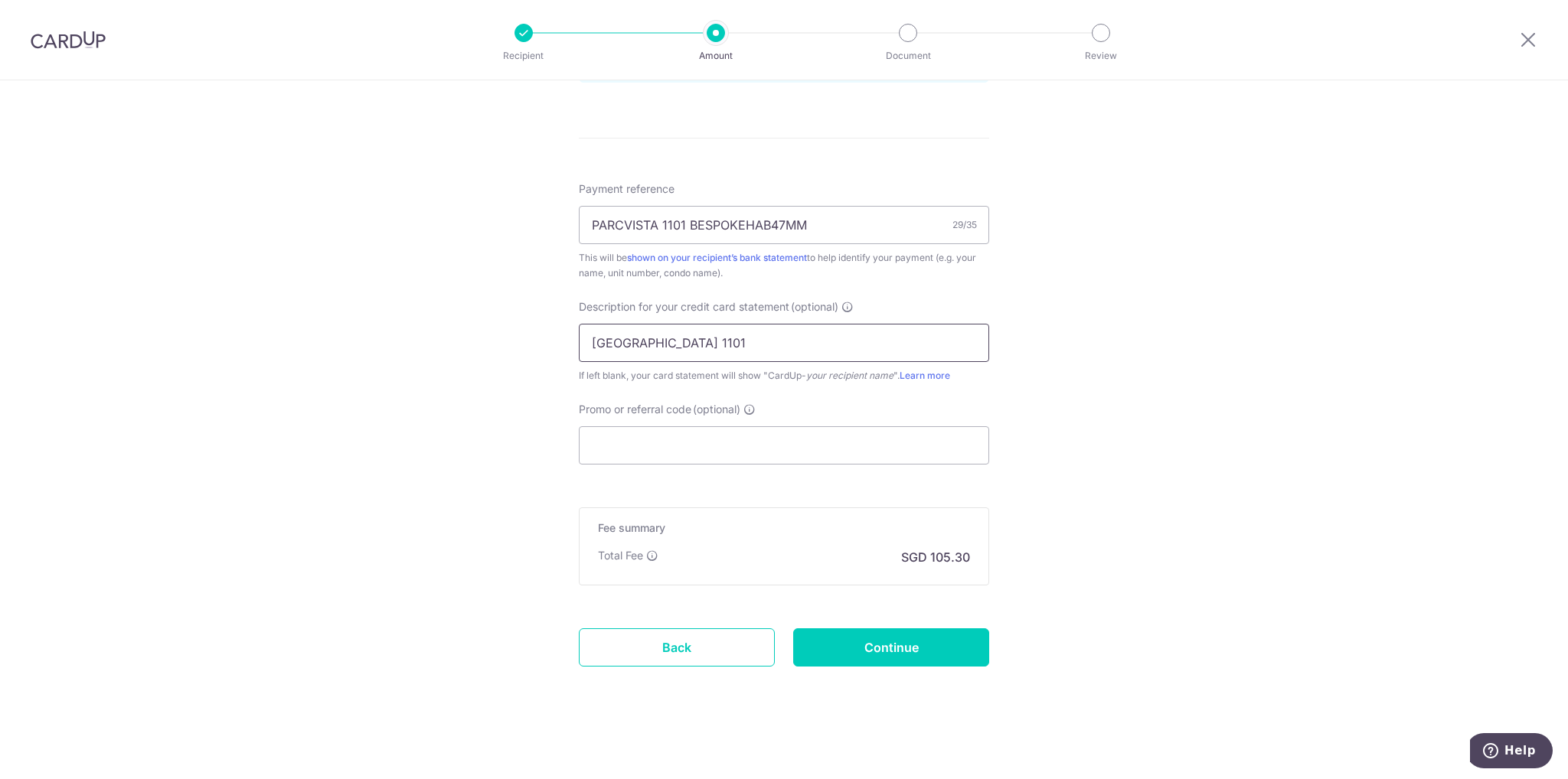
click at [685, 339] on input "Parc Vista 1101" at bounding box center [784, 343] width 411 height 38
click at [646, 340] on input "Parc Vista 1101" at bounding box center [784, 343] width 411 height 38
type input "ParcV 1101 Rent"
click at [814, 446] on input "Promo or referral code (optional)" at bounding box center [784, 445] width 411 height 38
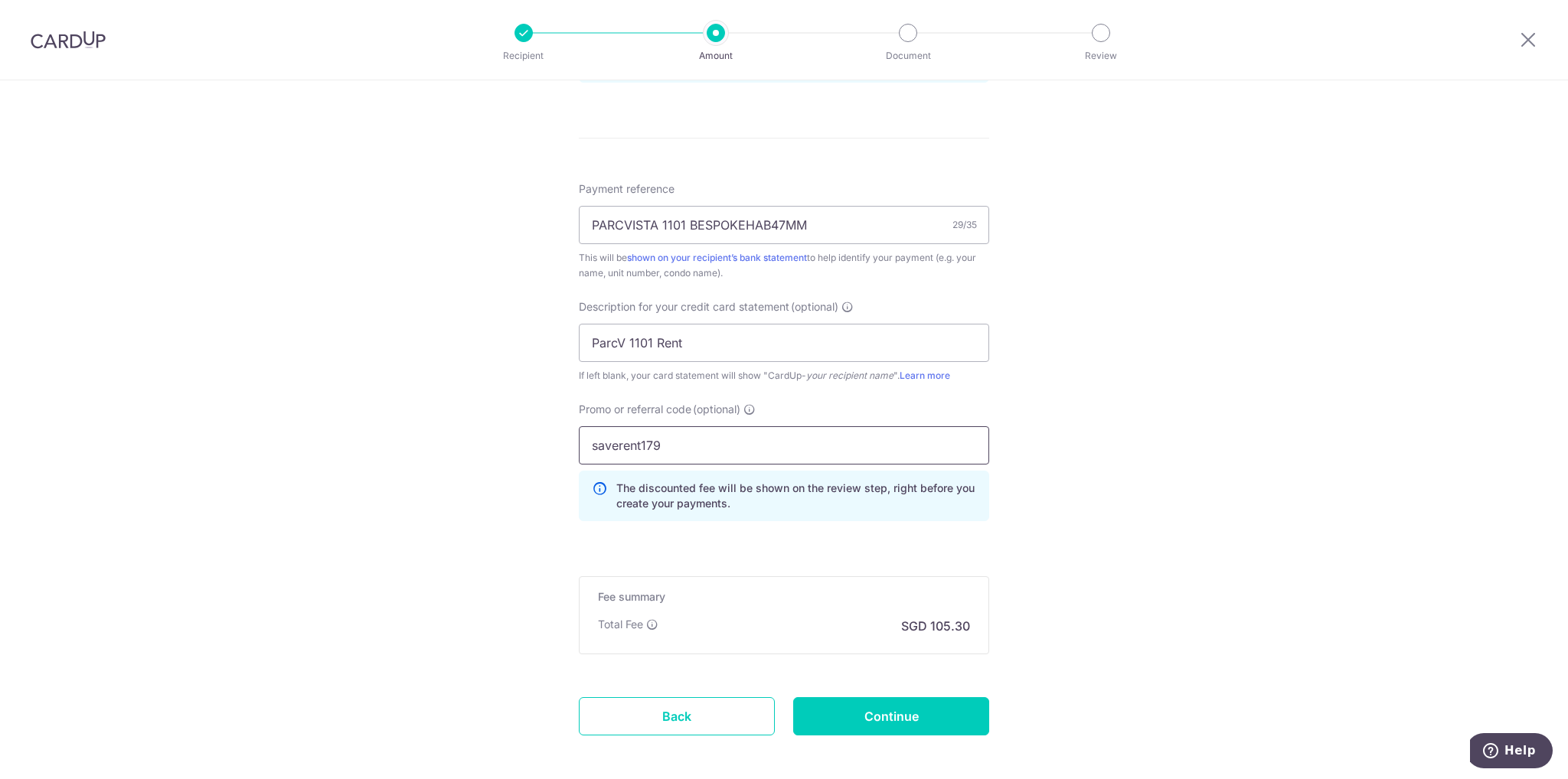
type input "saverent179"
click at [1075, 621] on div "Tell us more about your payment Enter payment amount SGD 4,050.00 4050.00 GST (…" at bounding box center [784, 33] width 1568 height 1634
click at [879, 716] on input "Continue" at bounding box center [891, 716] width 196 height 38
type input "Create Schedule"
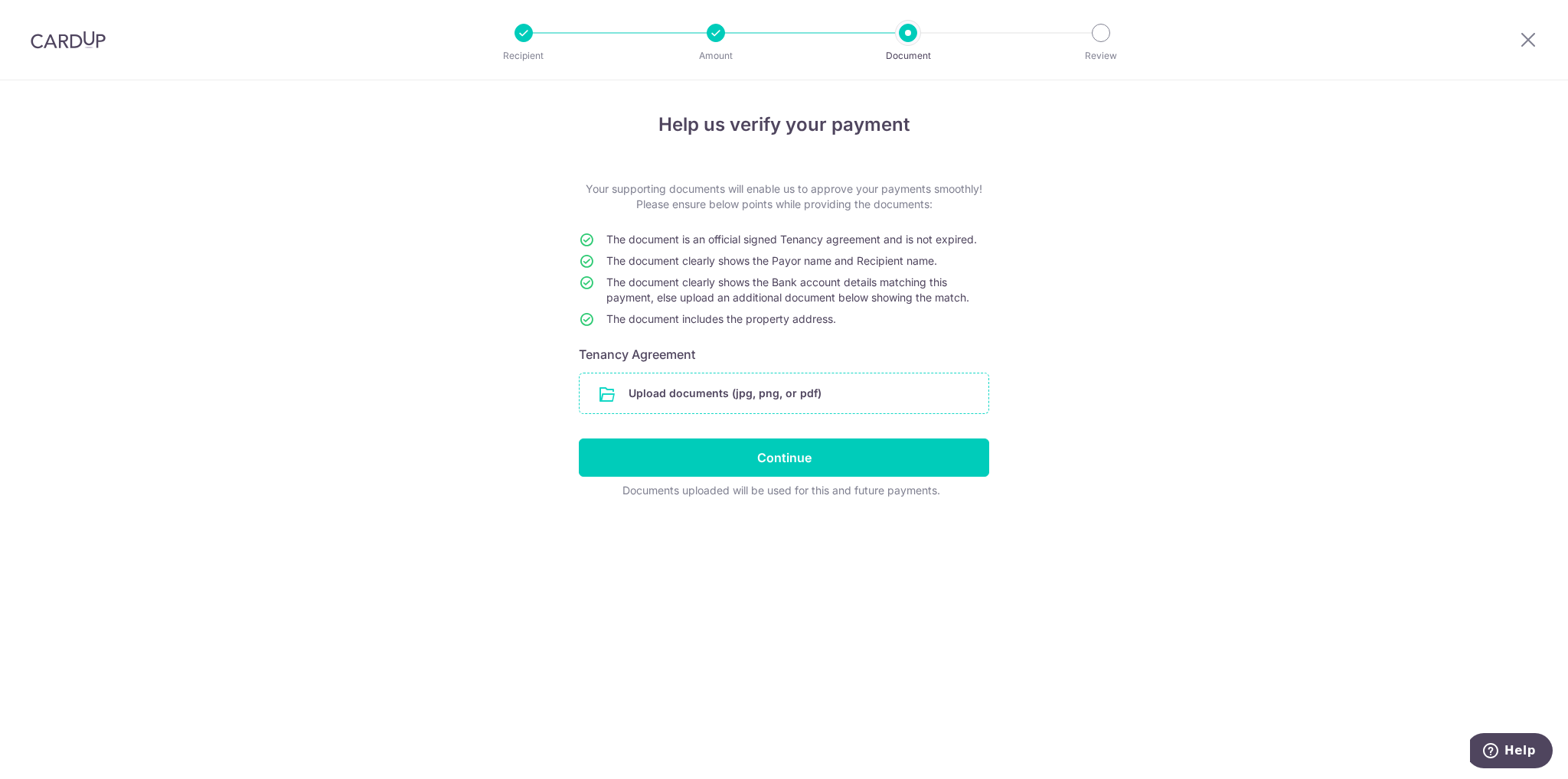
click at [700, 390] on input "file" at bounding box center [784, 393] width 409 height 40
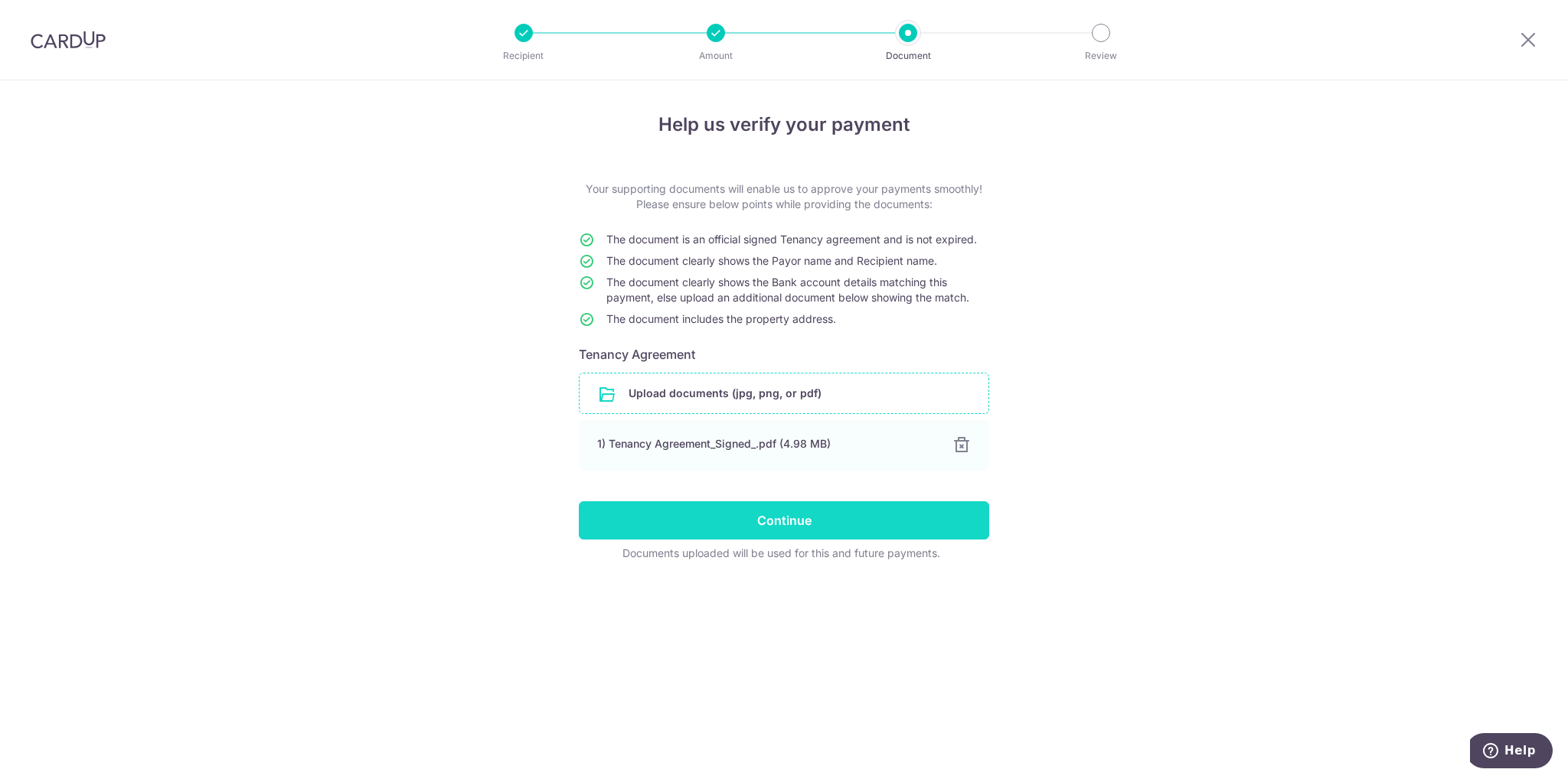
click at [861, 518] on input "Continue" at bounding box center [784, 520] width 411 height 38
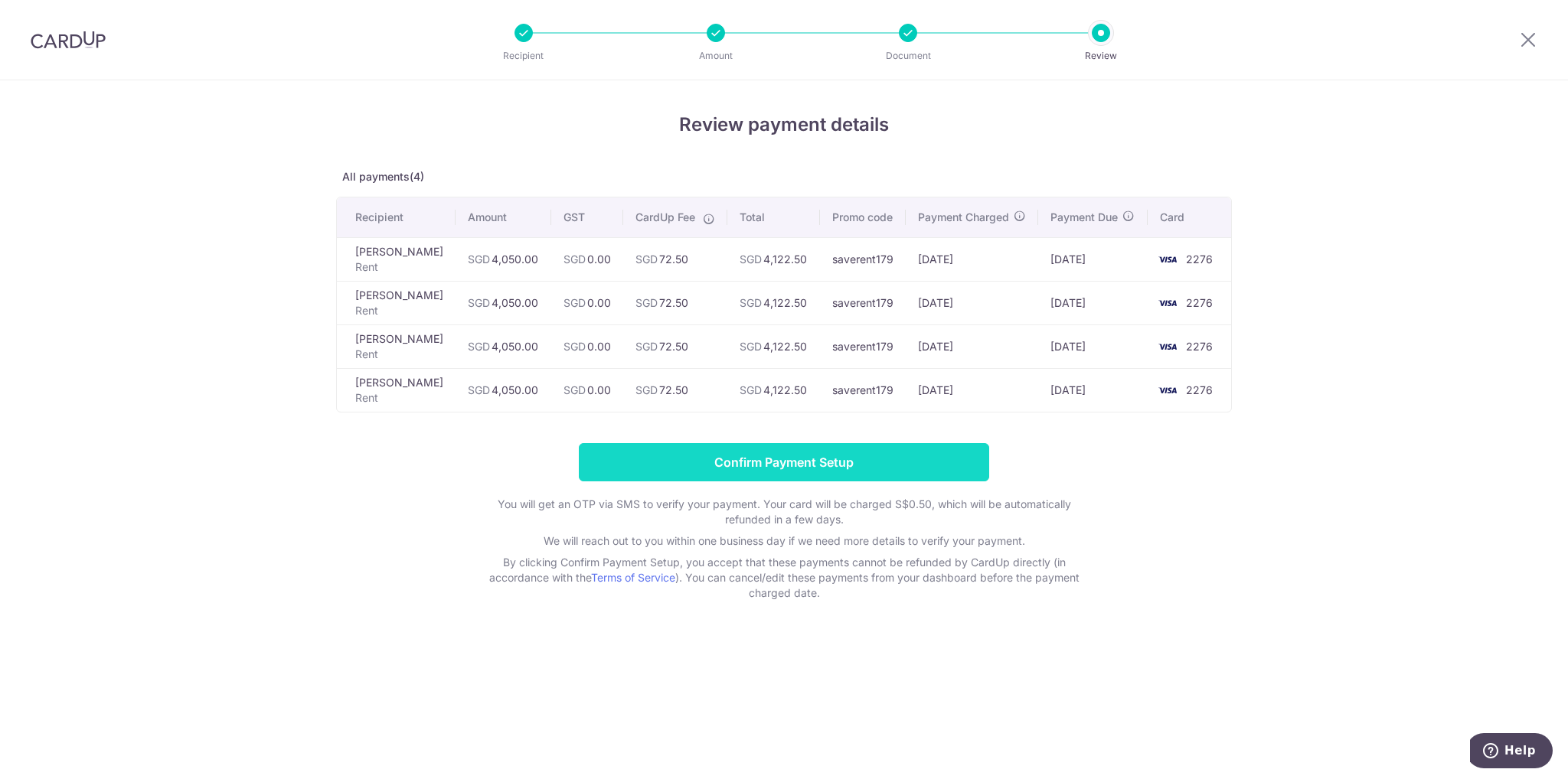
click at [762, 479] on input "Confirm Payment Setup" at bounding box center [784, 462] width 411 height 38
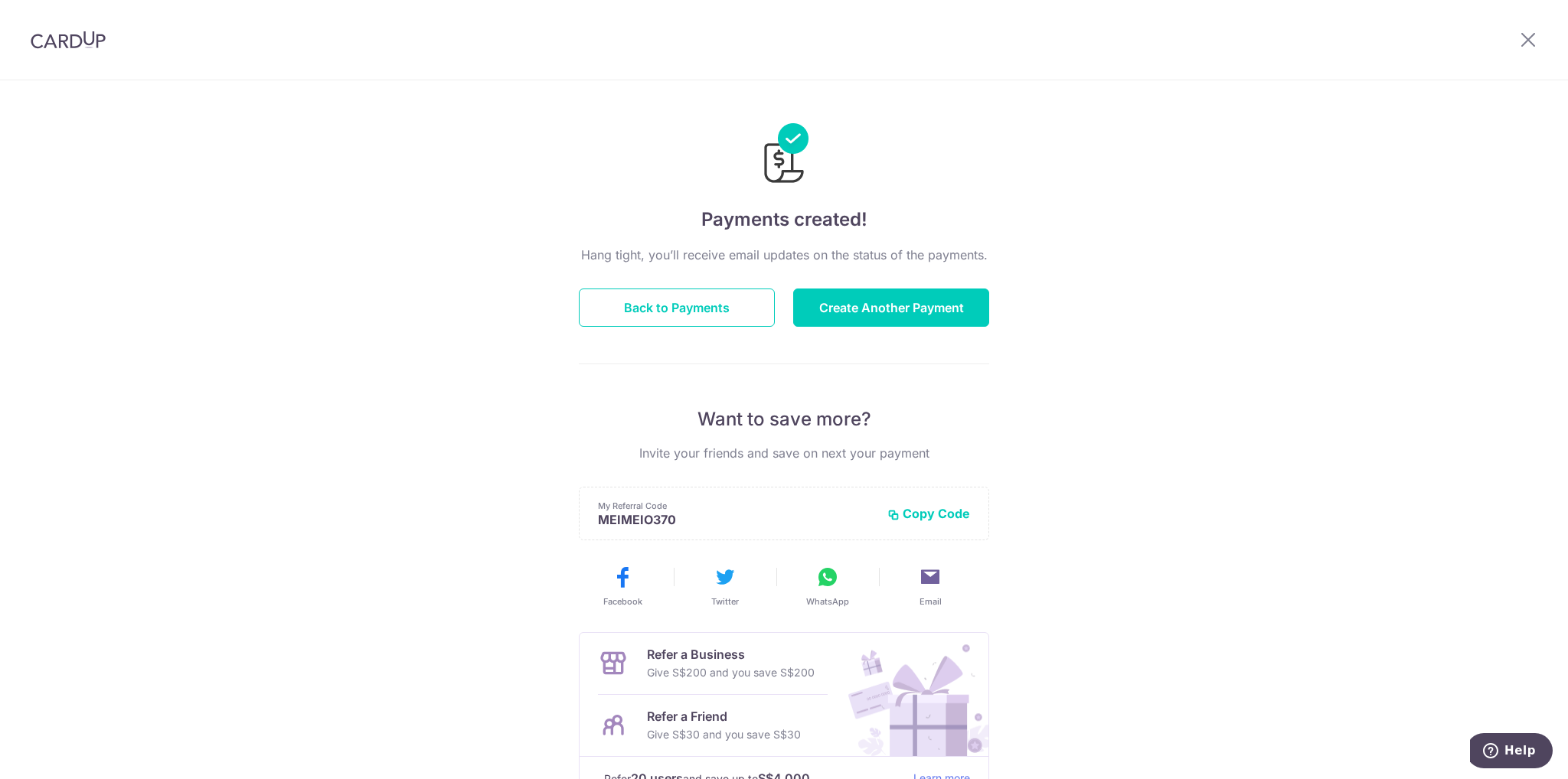
click at [672, 641] on div "Refer a Business Give S$200 and you save S$200" at bounding box center [713, 664] width 230 height 61
click at [916, 514] on button "Copy Code" at bounding box center [928, 513] width 82 height 15
click at [716, 720] on p "Refer a Friend" at bounding box center [723, 717] width 154 height 19
click at [880, 740] on img at bounding box center [911, 694] width 155 height 123
click at [1527, 42] on icon at bounding box center [1529, 39] width 19 height 20
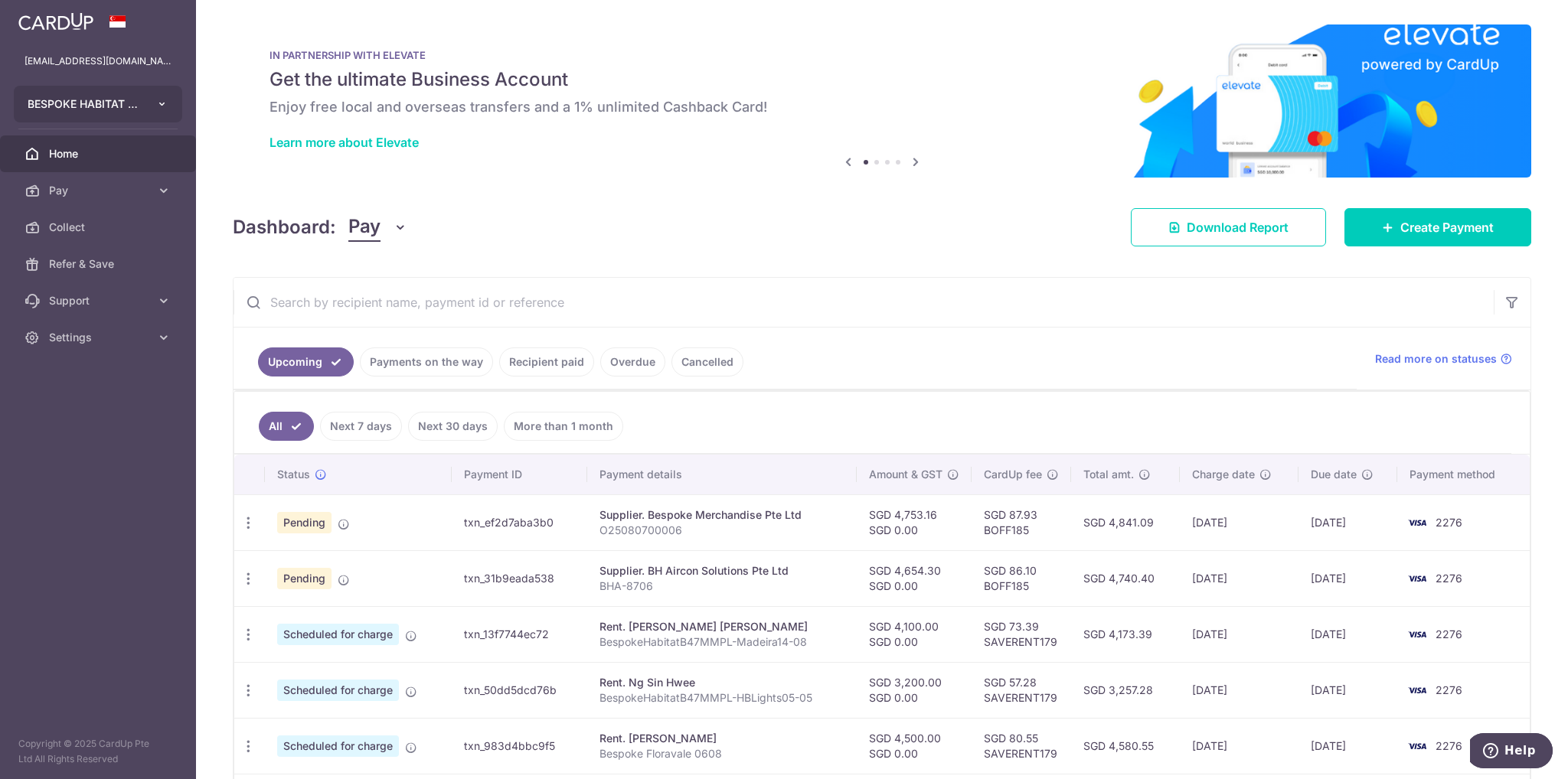
click at [160, 104] on icon "button" at bounding box center [162, 104] width 12 height 12
click at [162, 337] on icon at bounding box center [164, 338] width 15 height 15
click at [67, 410] on span "Logout" at bounding box center [99, 411] width 101 height 15
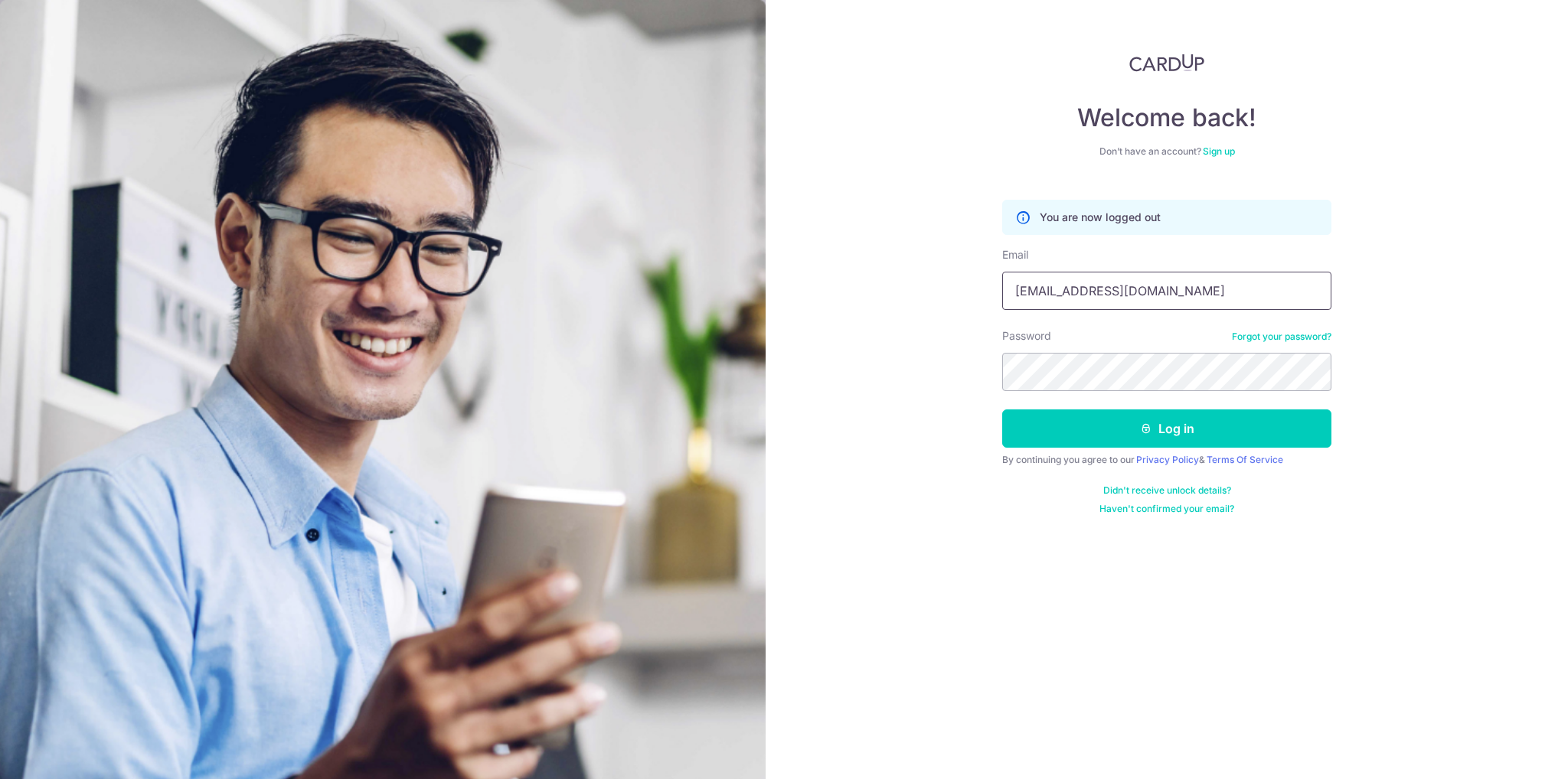
click at [1134, 292] on input "autumn8fiv@gmail.com" at bounding box center [1167, 290] width 329 height 38
type input "[EMAIL_ADDRESS][DOMAIN_NAME]"
click at [1166, 433] on button "Log in" at bounding box center [1167, 429] width 329 height 38
